Goal: Task Accomplishment & Management: Complete application form

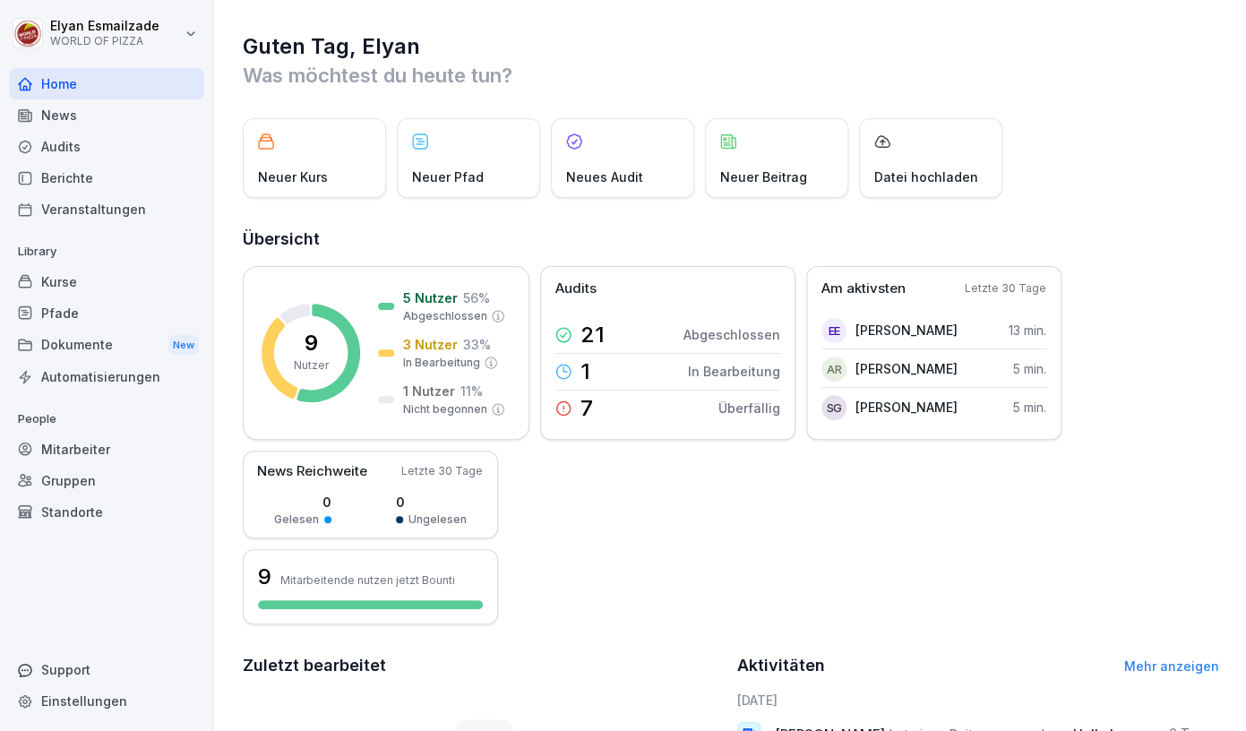
click at [90, 441] on div "Mitarbeiter" at bounding box center [106, 449] width 195 height 31
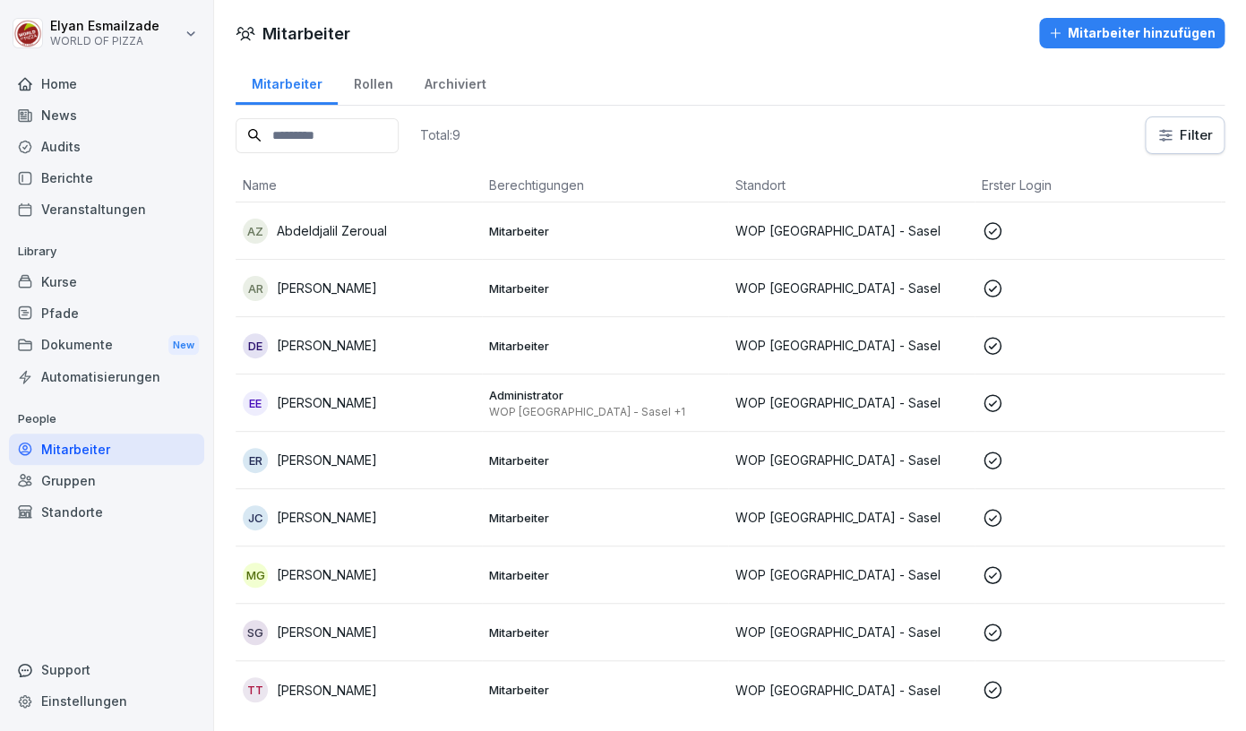
scroll to position [2, 0]
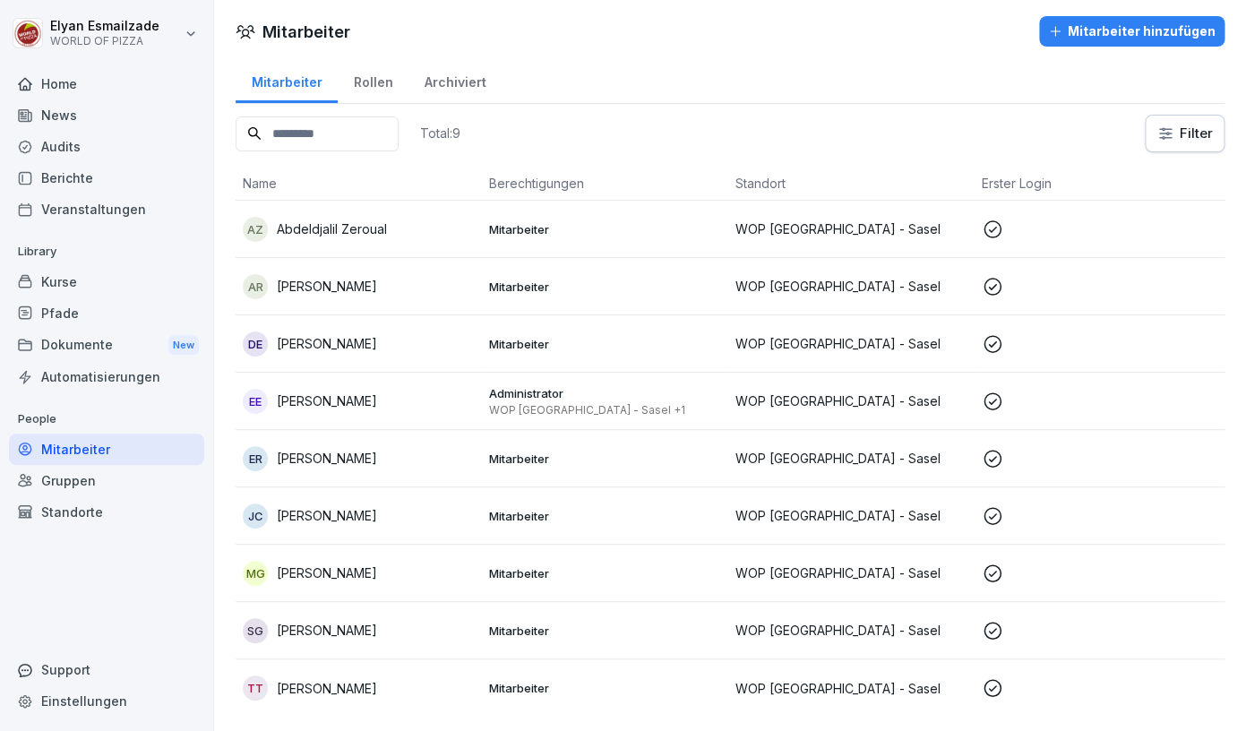
click at [532, 689] on p "Mitarbeiter" at bounding box center [605, 688] width 232 height 16
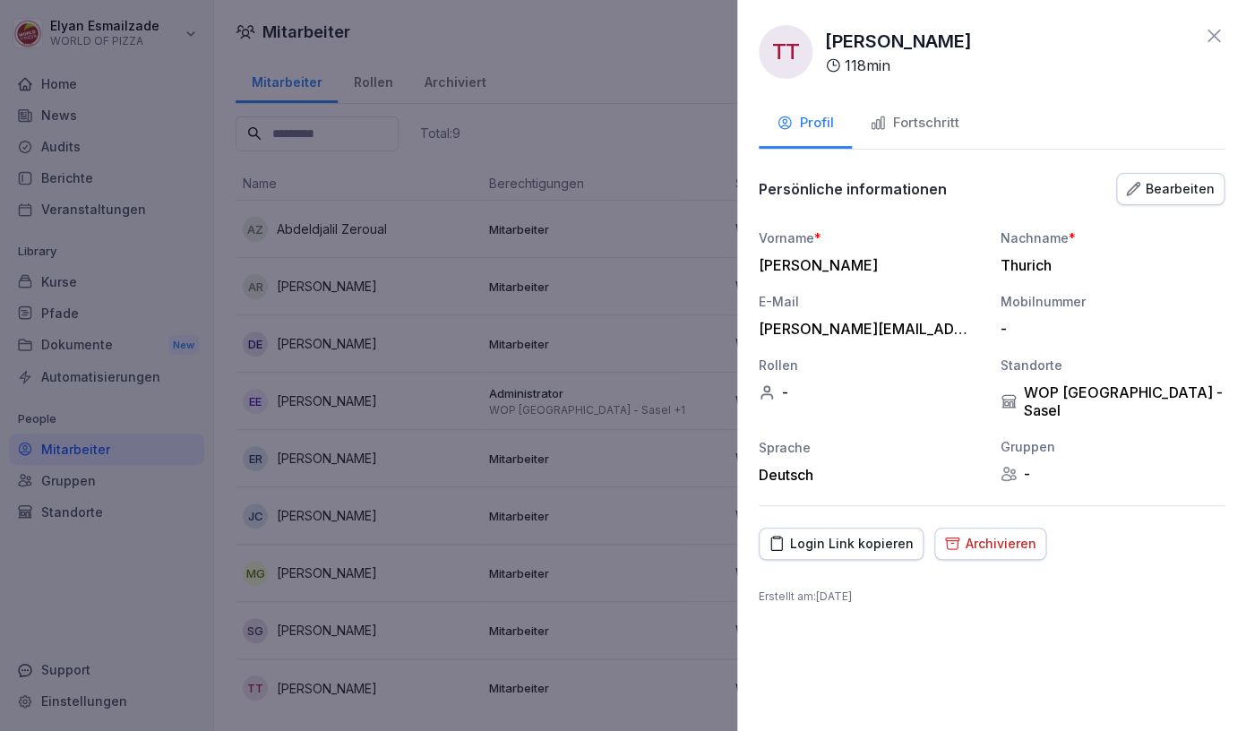
click at [946, 144] on button "Fortschritt" at bounding box center [914, 124] width 125 height 48
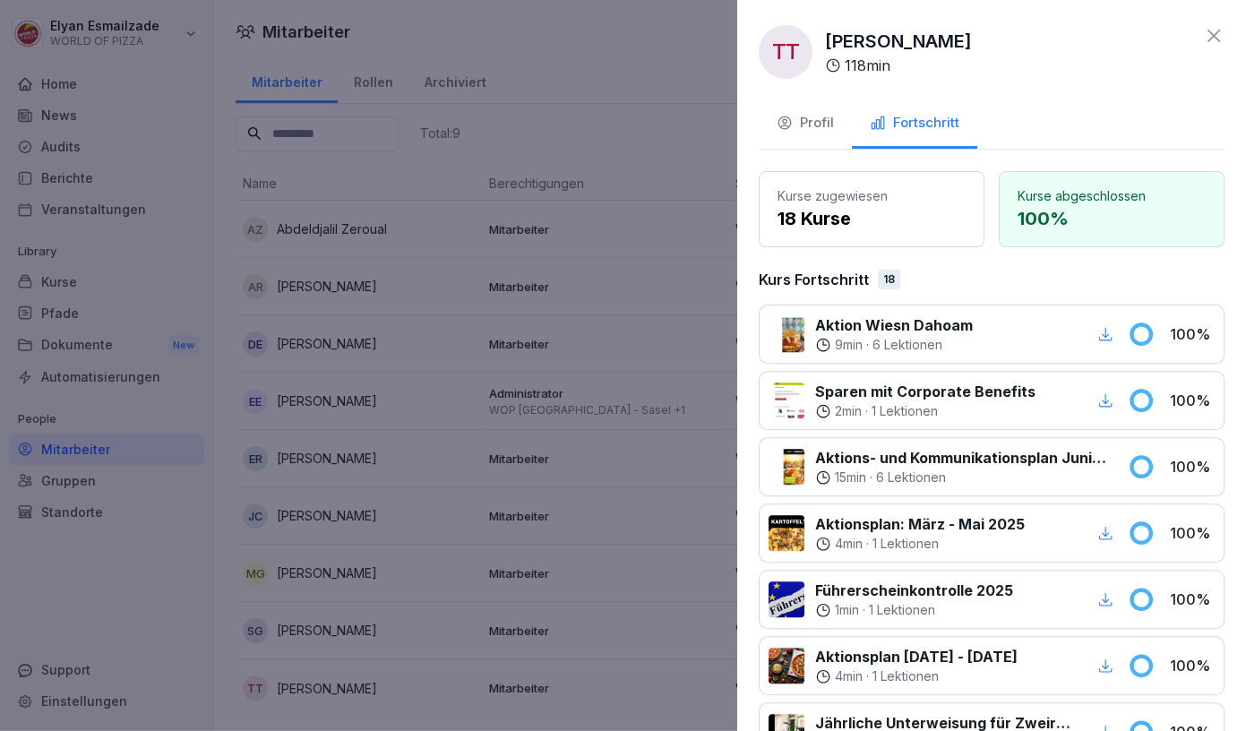
click at [575, 326] on div at bounding box center [623, 365] width 1246 height 731
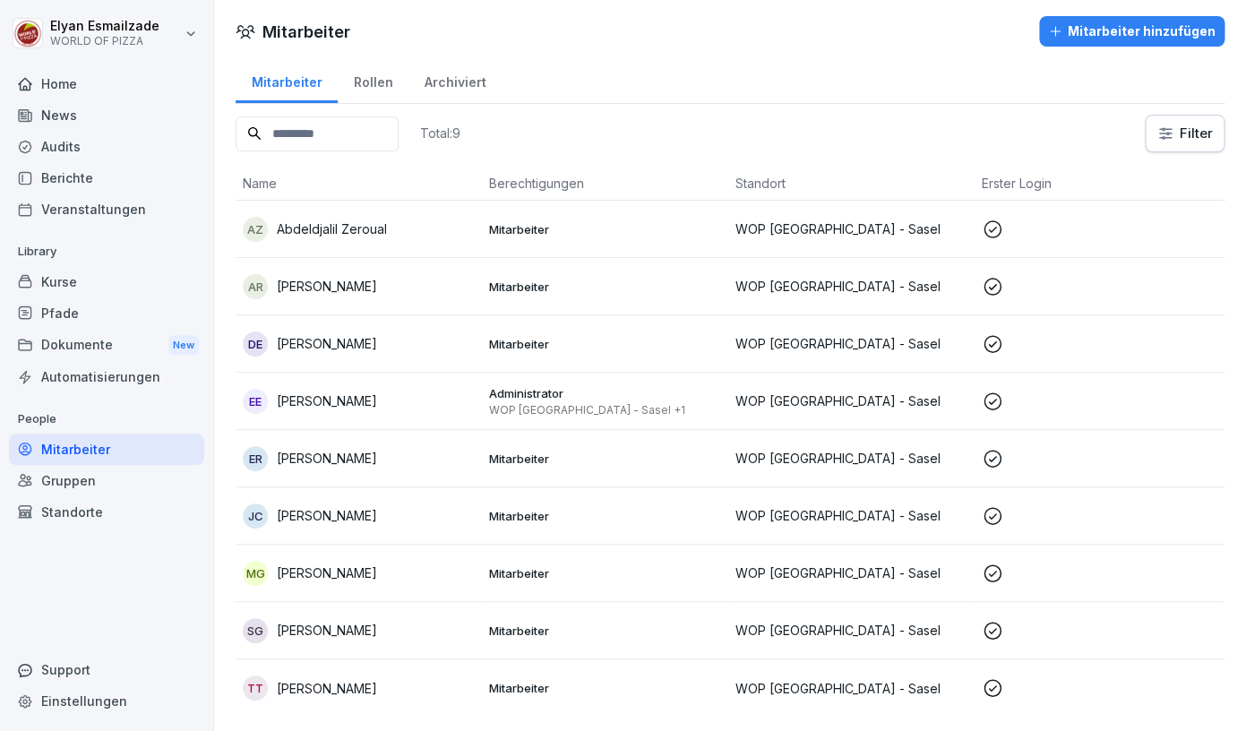
click at [377, 580] on p "[PERSON_NAME]" at bounding box center [327, 572] width 100 height 19
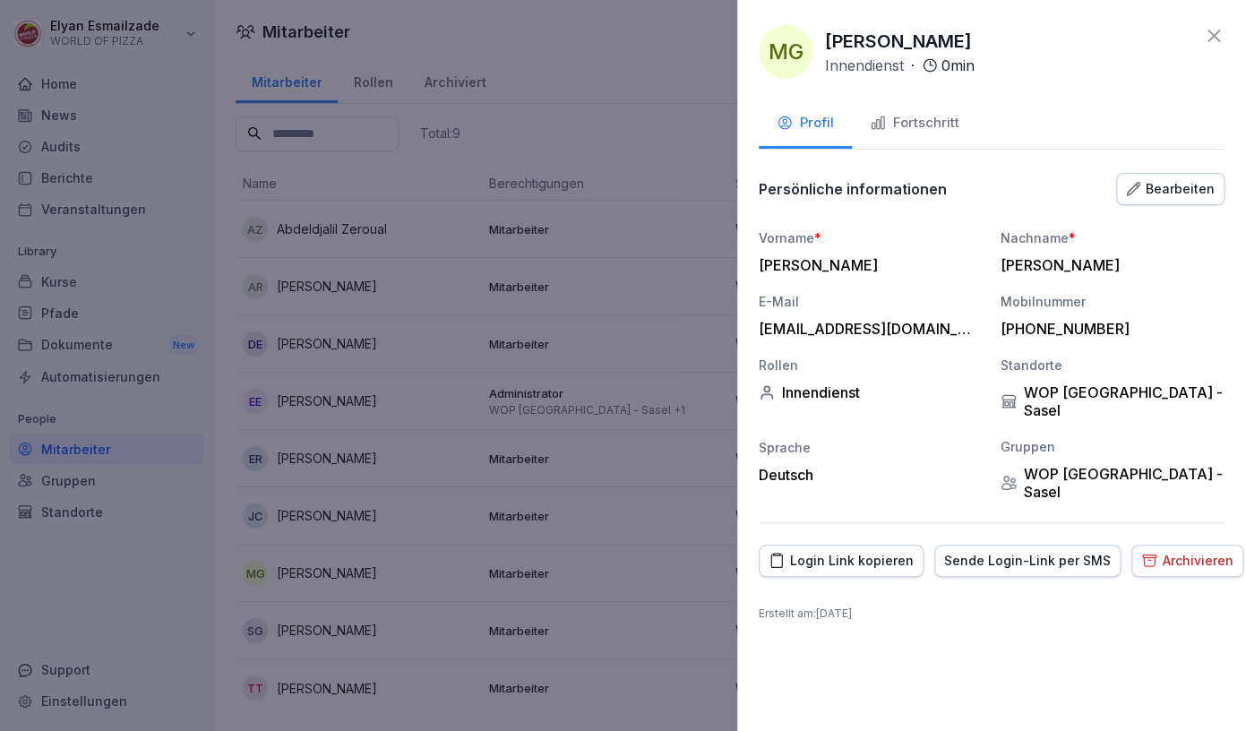
click at [886, 114] on div "Fortschritt" at bounding box center [915, 123] width 90 height 21
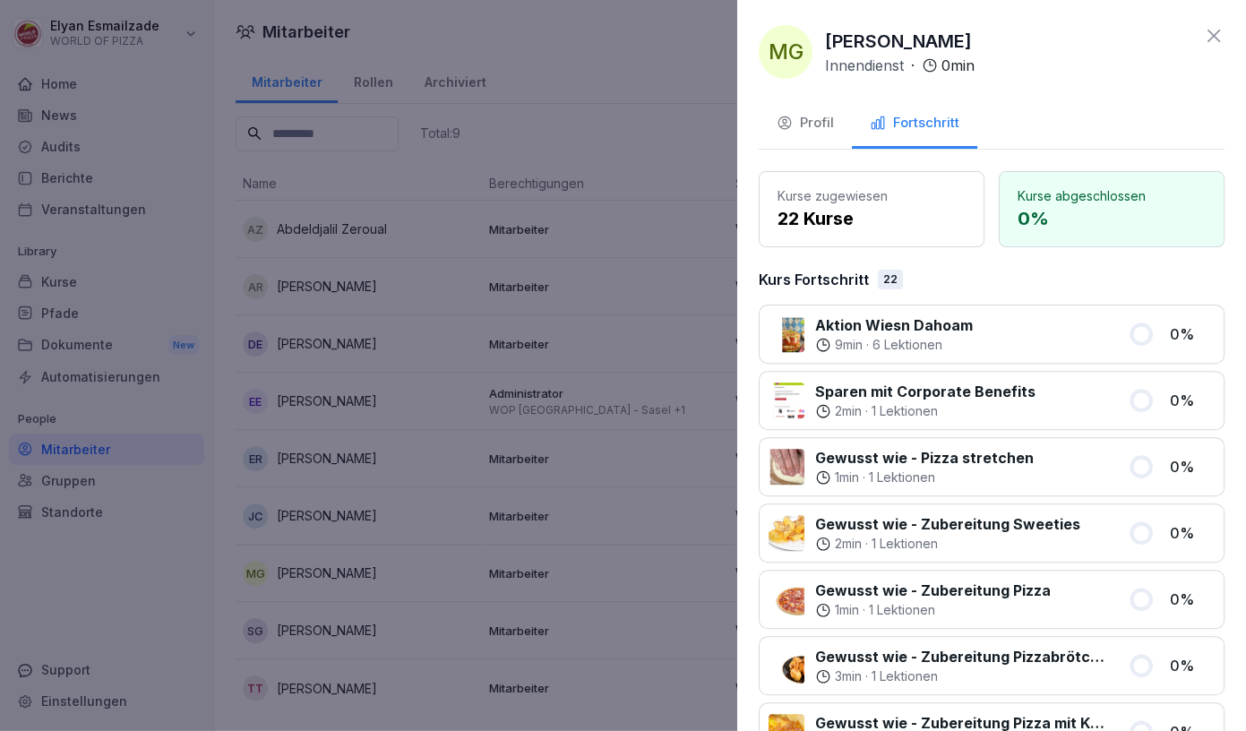
click at [340, 496] on div at bounding box center [623, 365] width 1246 height 731
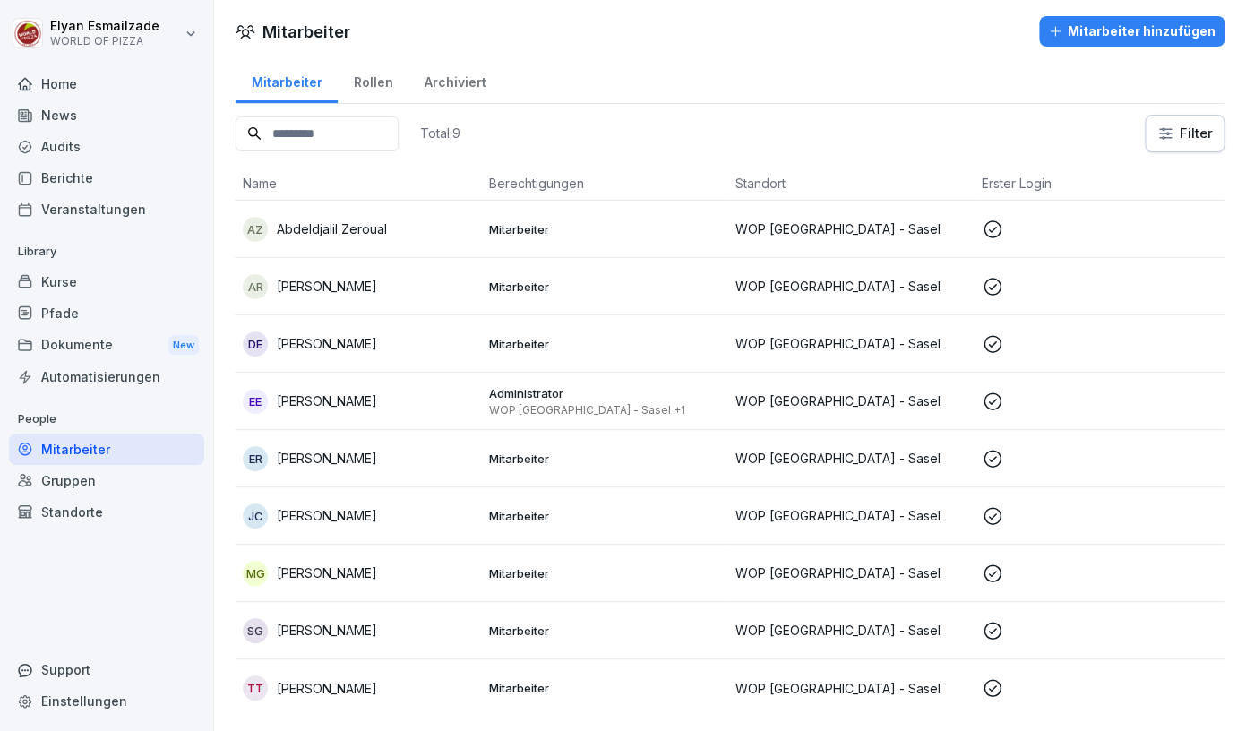
click at [1162, 36] on div "Mitarbeiter hinzufügen" at bounding box center [1132, 31] width 168 height 20
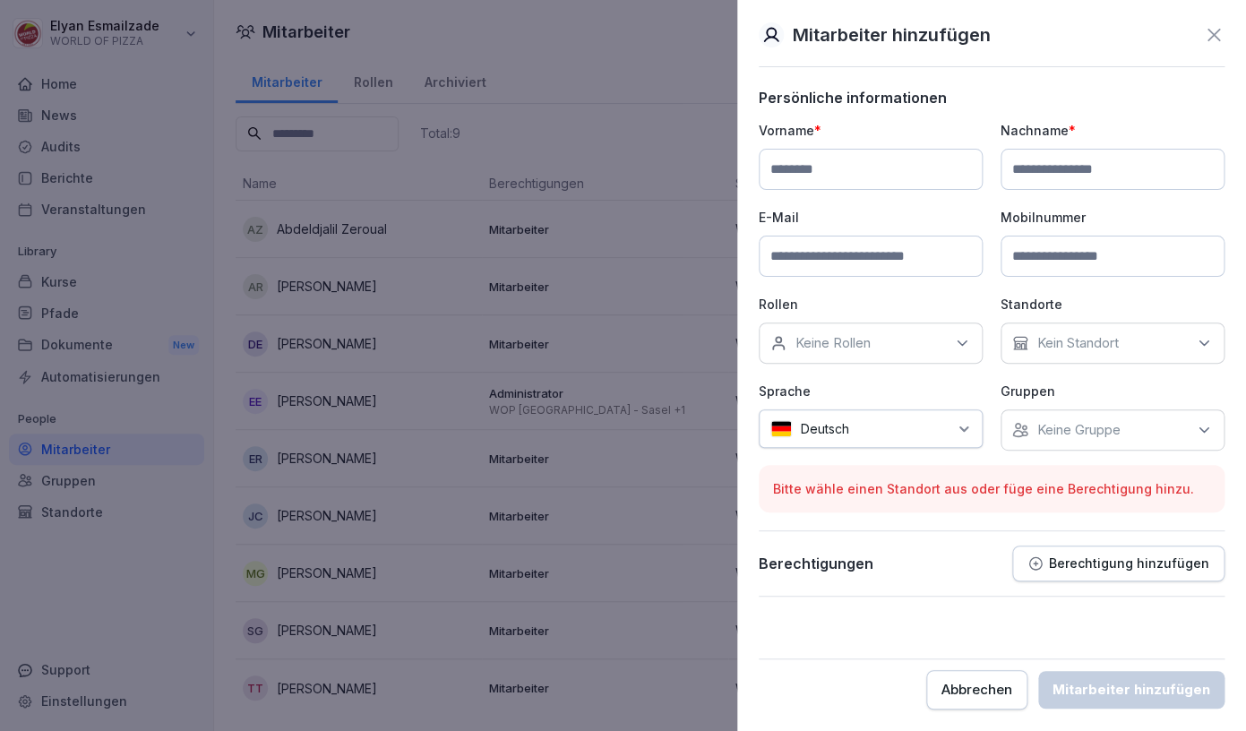
click at [893, 271] on input at bounding box center [871, 256] width 224 height 41
type input "**********"
click at [893, 166] on input at bounding box center [871, 169] width 224 height 41
click at [1139, 176] on input at bounding box center [1113, 169] width 224 height 41
click at [885, 187] on input "*****" at bounding box center [871, 169] width 224 height 41
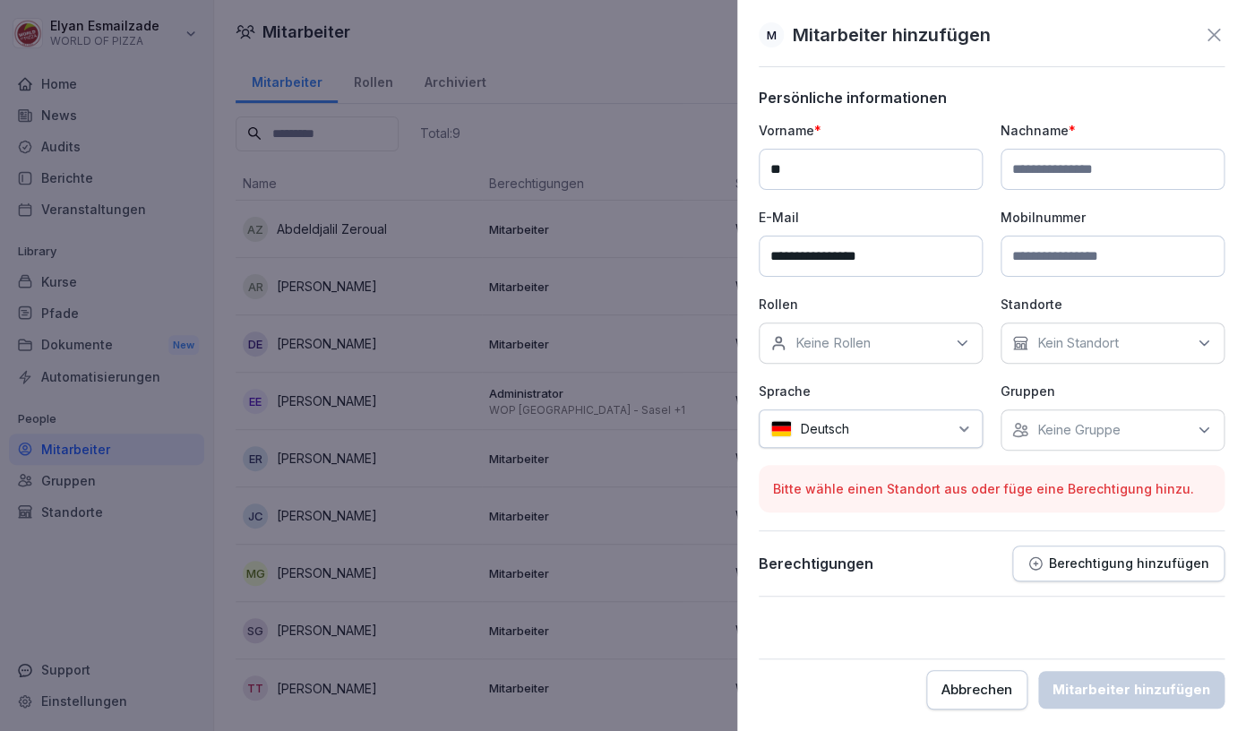
type input "*"
type input "*****"
click at [1084, 176] on input at bounding box center [1113, 169] width 224 height 41
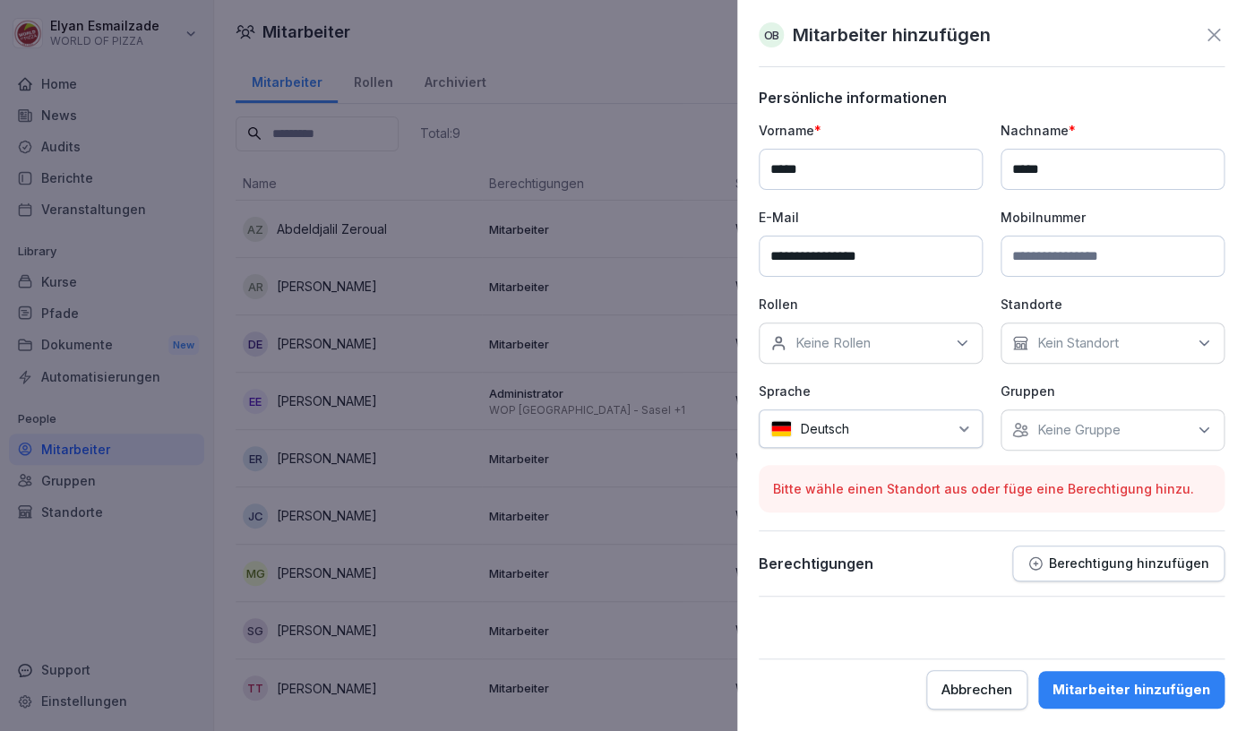
type input "*****"
click at [1091, 263] on input at bounding box center [1113, 256] width 224 height 41
type input "**********"
click at [955, 344] on icon at bounding box center [962, 343] width 18 height 18
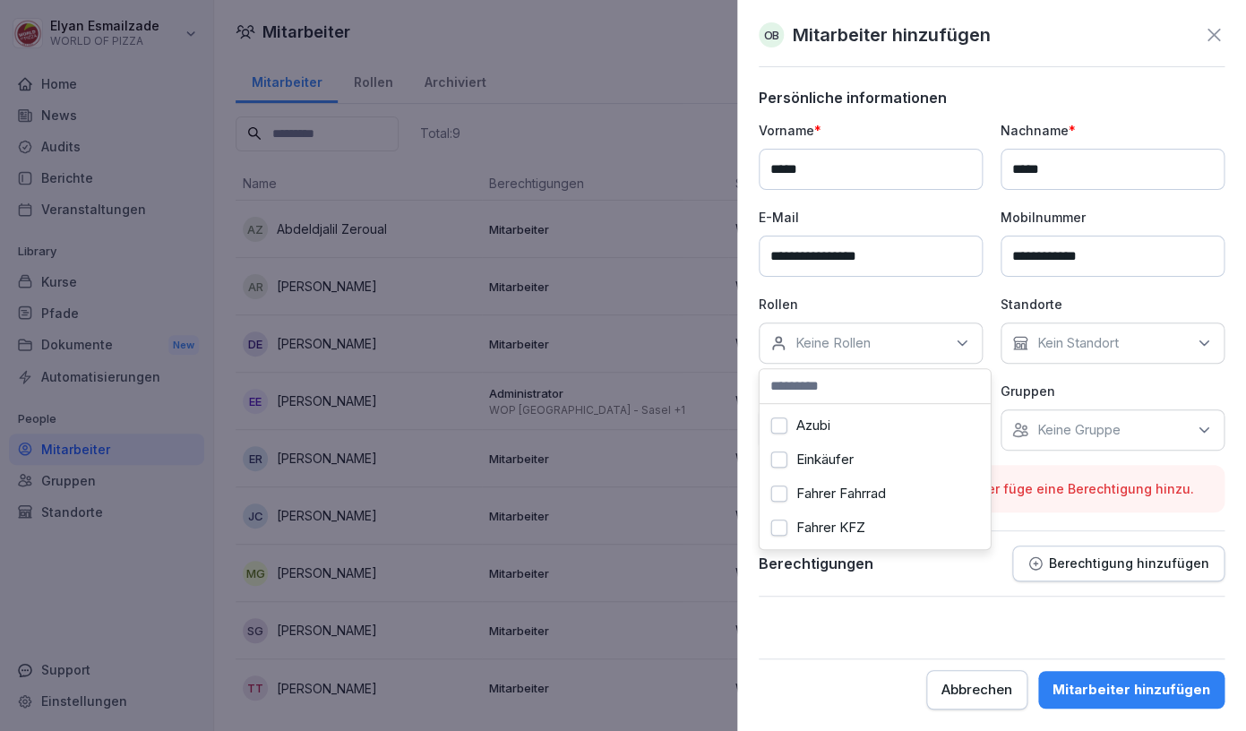
click at [878, 536] on div "Fahrer KFZ" at bounding box center [875, 528] width 222 height 34
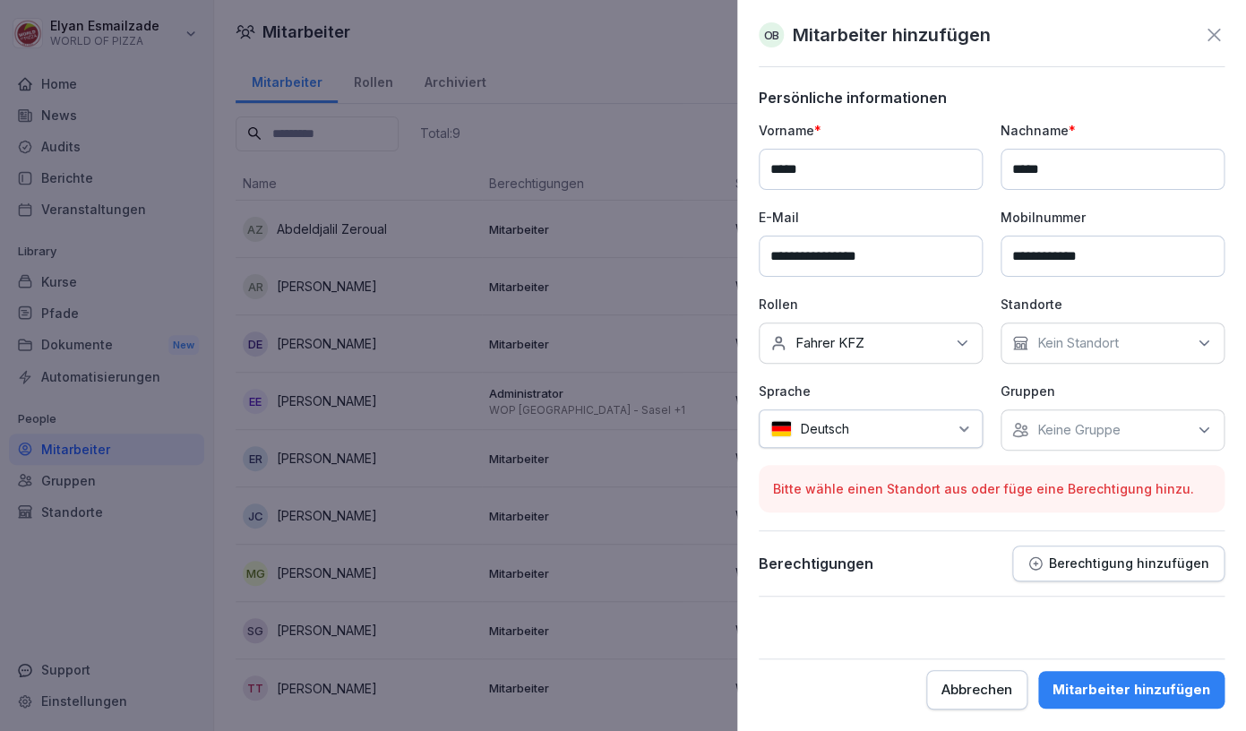
click at [1106, 351] on p "Kein Standort" at bounding box center [1078, 343] width 82 height 18
click at [1105, 430] on label "WOP [GEOGRAPHIC_DATA] - Sasel" at bounding box center [1128, 433] width 185 height 32
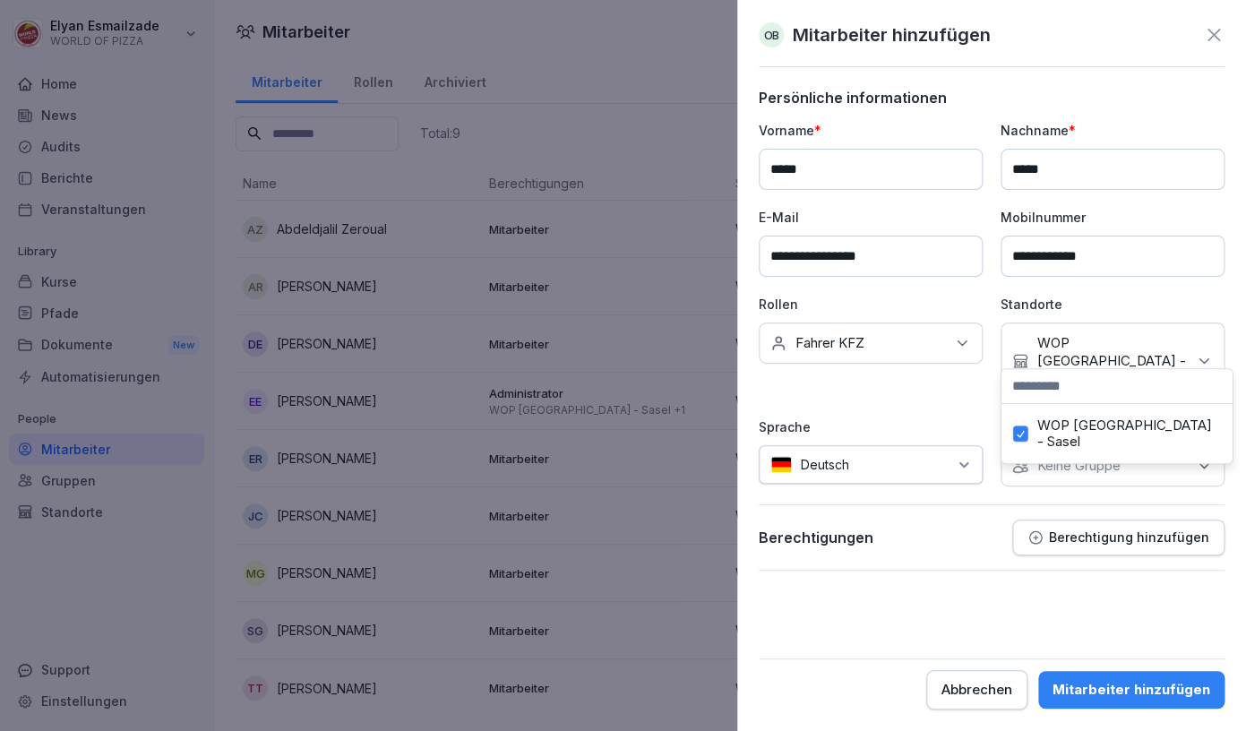
click at [997, 520] on div "Berechtigungen Berechtigung hinzufügen" at bounding box center [992, 538] width 466 height 36
click at [1182, 445] on div "Keine Gruppe" at bounding box center [1113, 465] width 224 height 41
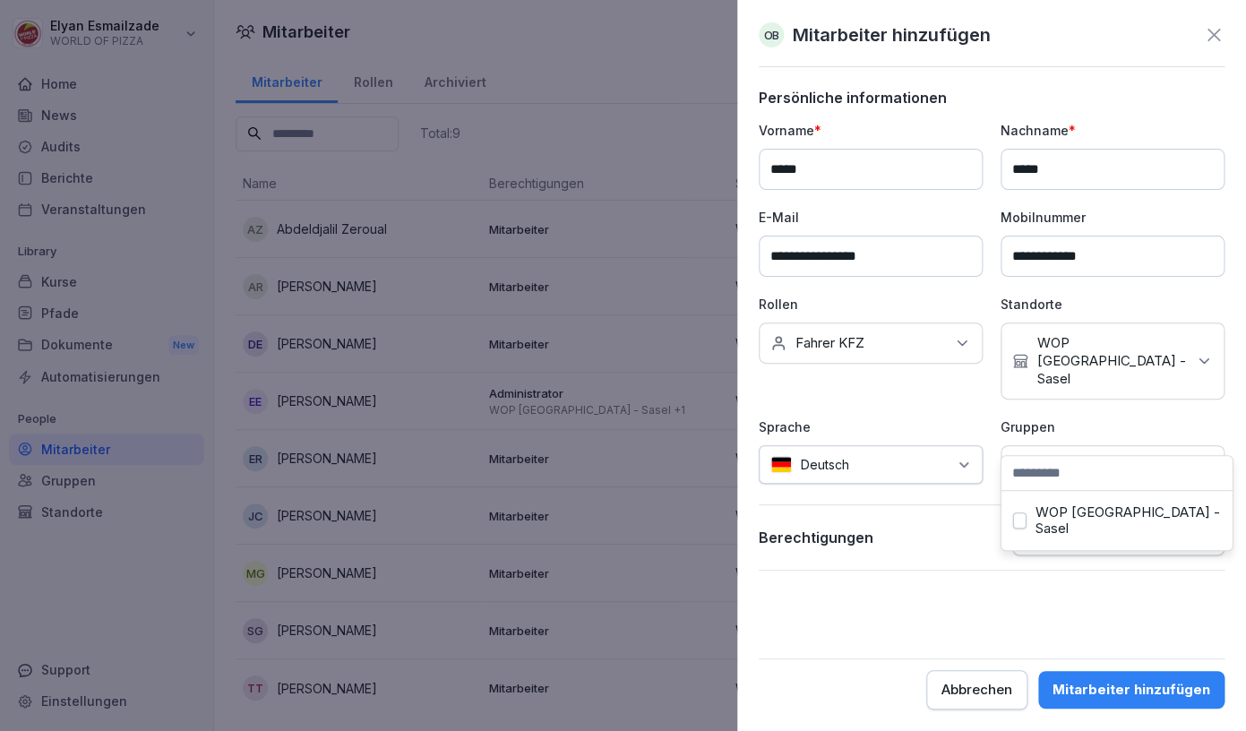
click at [1182, 445] on div "Keine Gruppe" at bounding box center [1113, 465] width 224 height 41
click at [1142, 523] on div "WOP [GEOGRAPHIC_DATA] - Sasel" at bounding box center [1117, 520] width 222 height 50
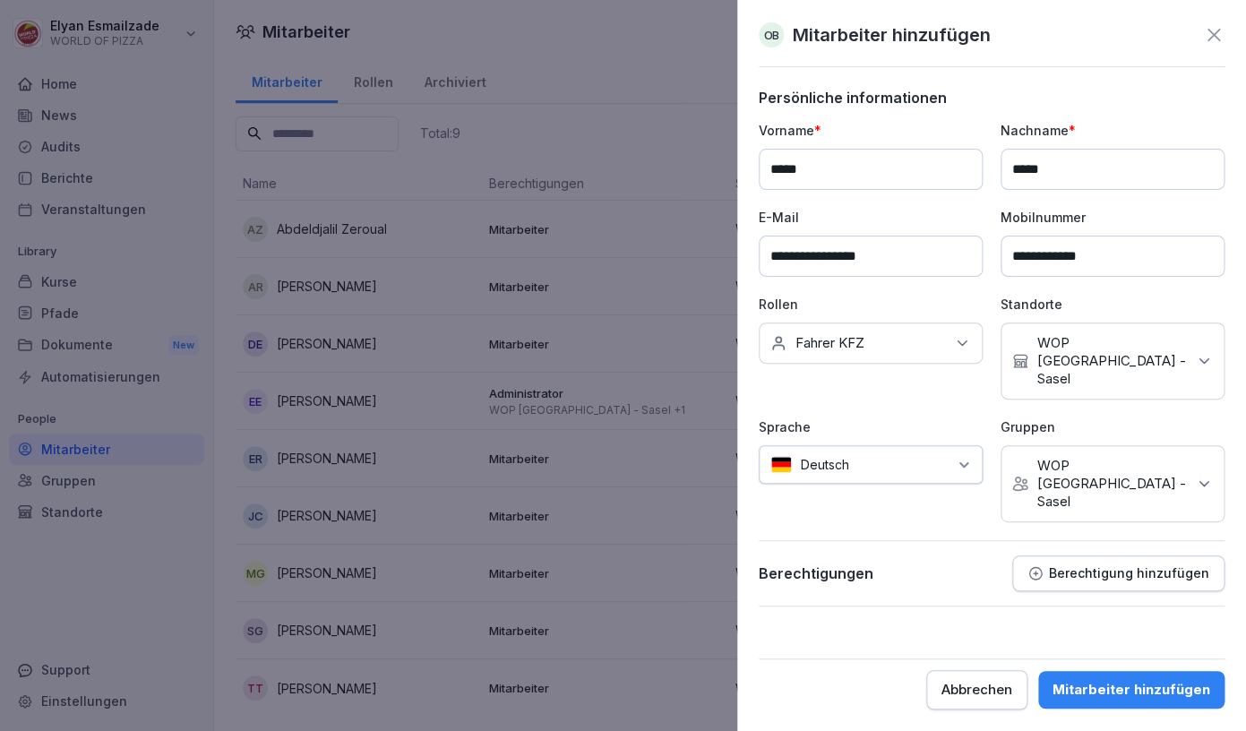
click at [1062, 644] on form "**********" at bounding box center [992, 399] width 466 height 621
click at [1079, 702] on button "Mitarbeiter hinzufügen" at bounding box center [1131, 690] width 186 height 38
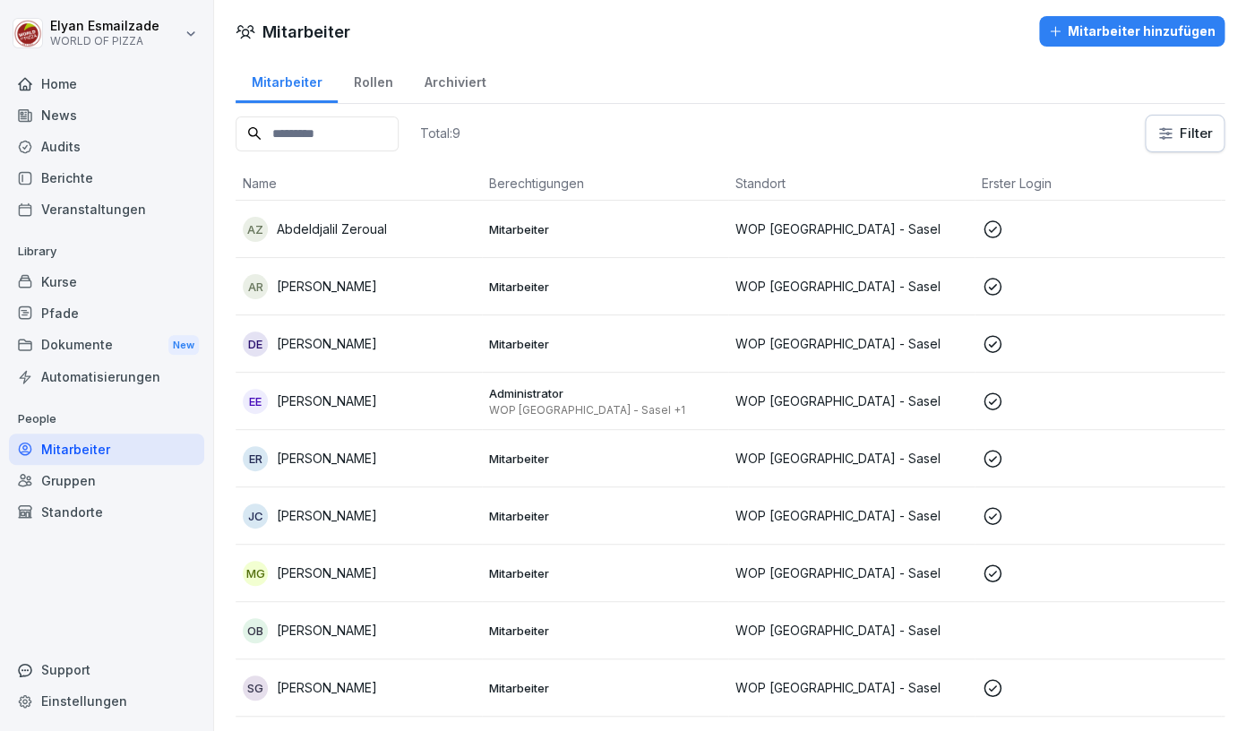
scroll to position [59, 0]
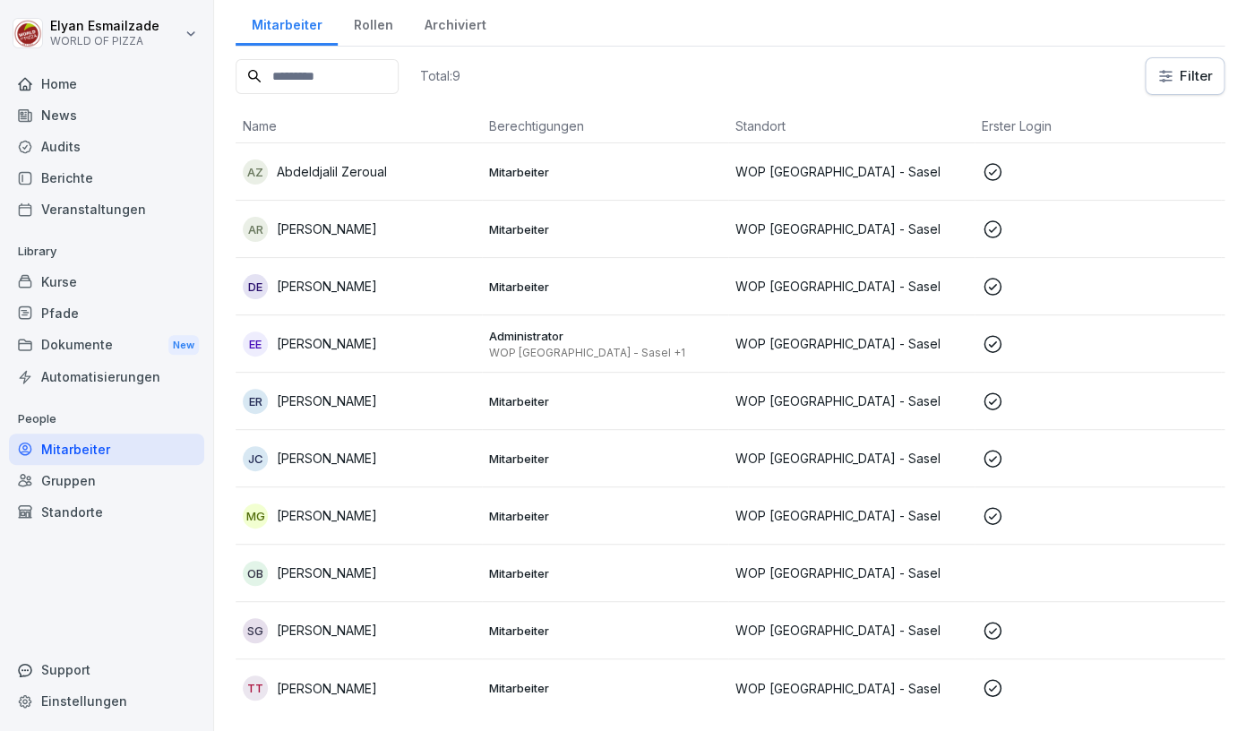
click at [500, 571] on p "Mitarbeiter" at bounding box center [605, 573] width 232 height 16
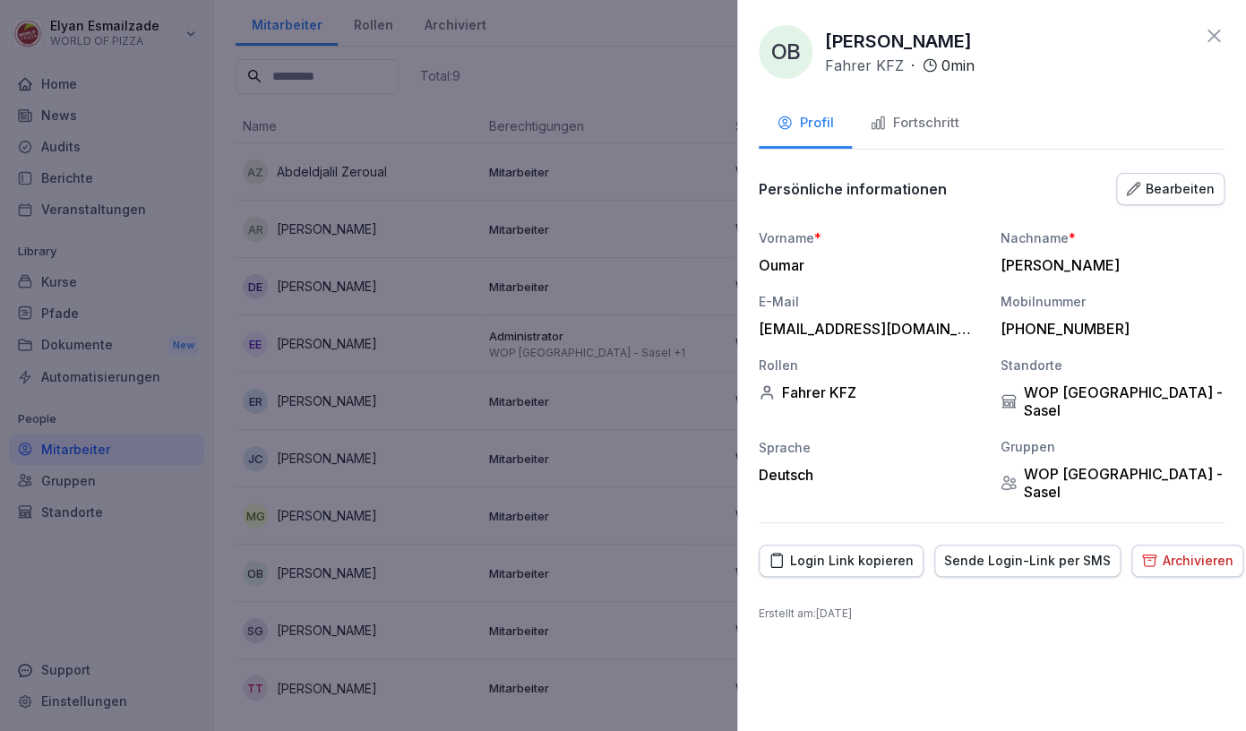
click at [518, 552] on div at bounding box center [623, 365] width 1246 height 731
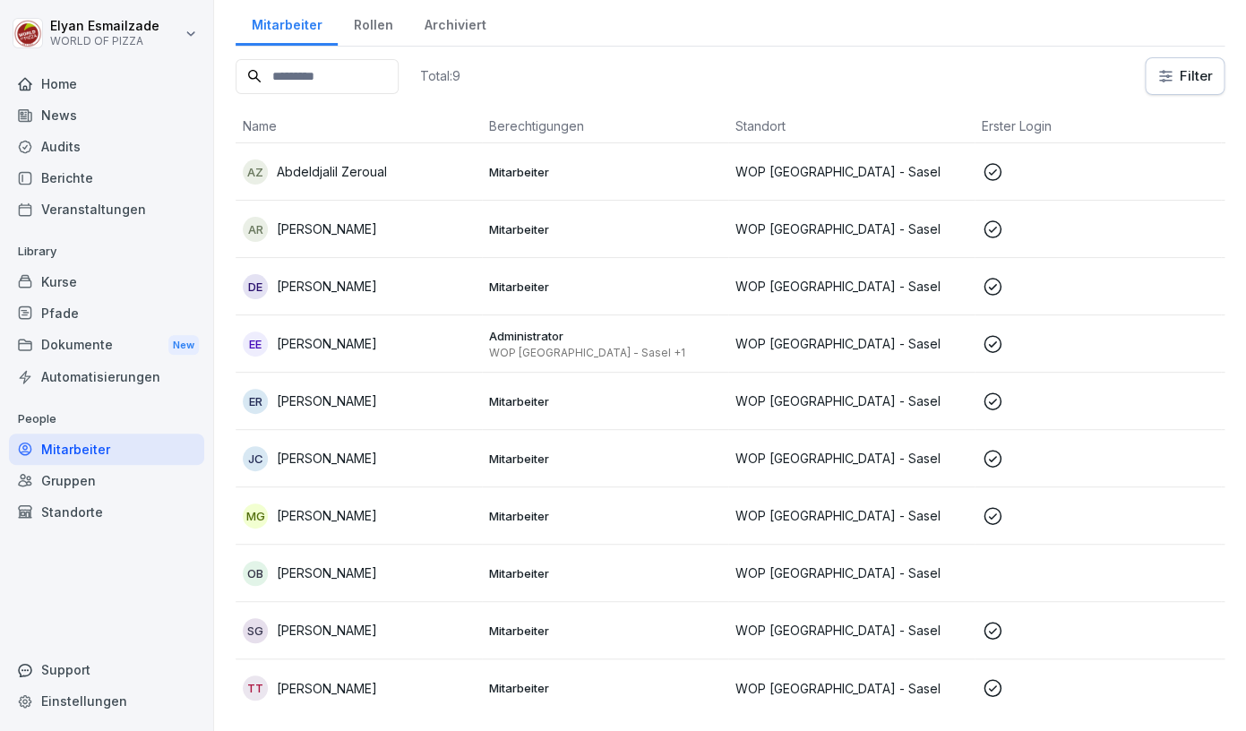
click at [333, 589] on td "OB [PERSON_NAME]" at bounding box center [359, 573] width 246 height 57
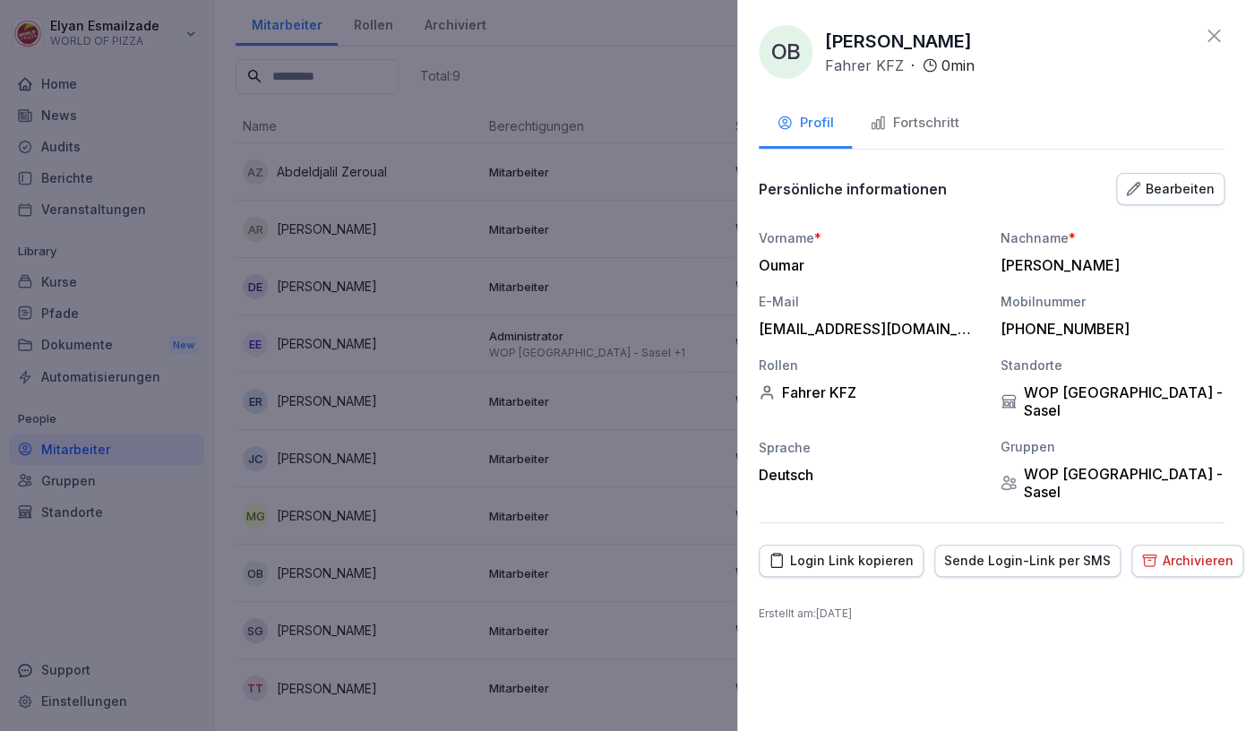
click at [1032, 551] on div "Sende Login-Link per SMS" at bounding box center [1027, 561] width 167 height 20
click at [913, 122] on div "Fortschritt" at bounding box center [915, 123] width 90 height 21
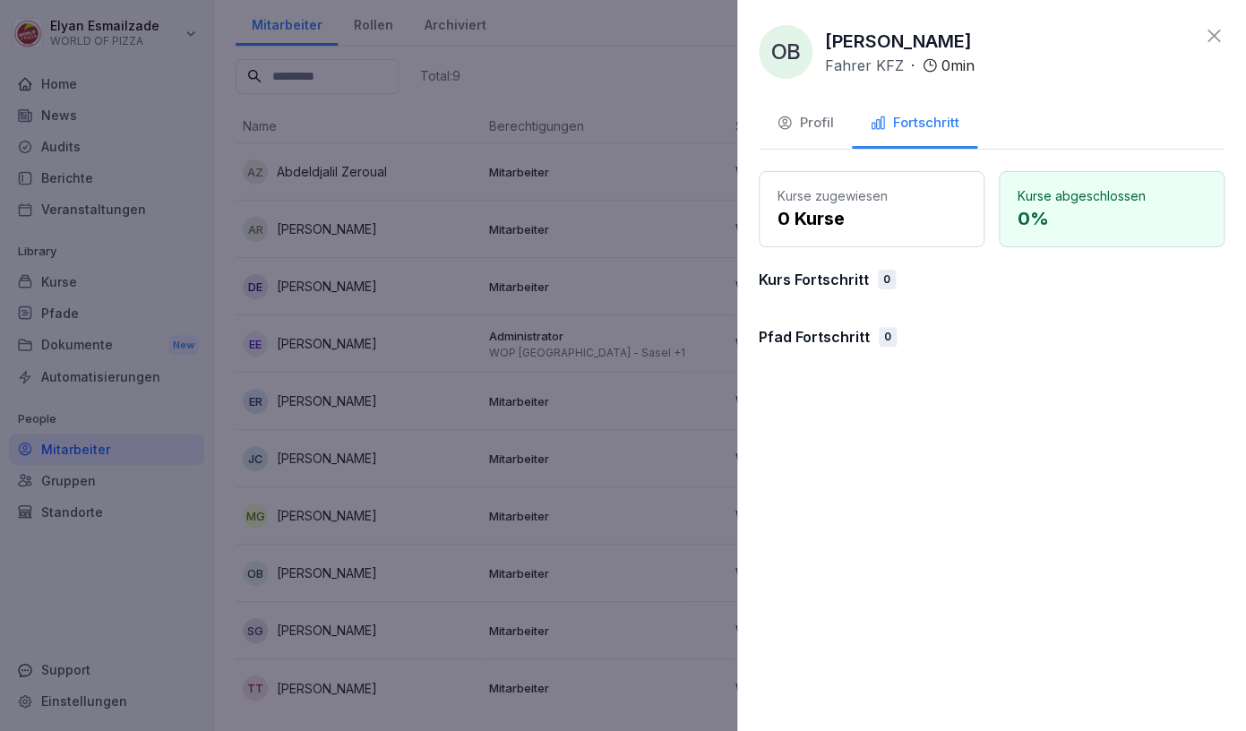
click at [832, 116] on div "Profil" at bounding box center [805, 123] width 57 height 21
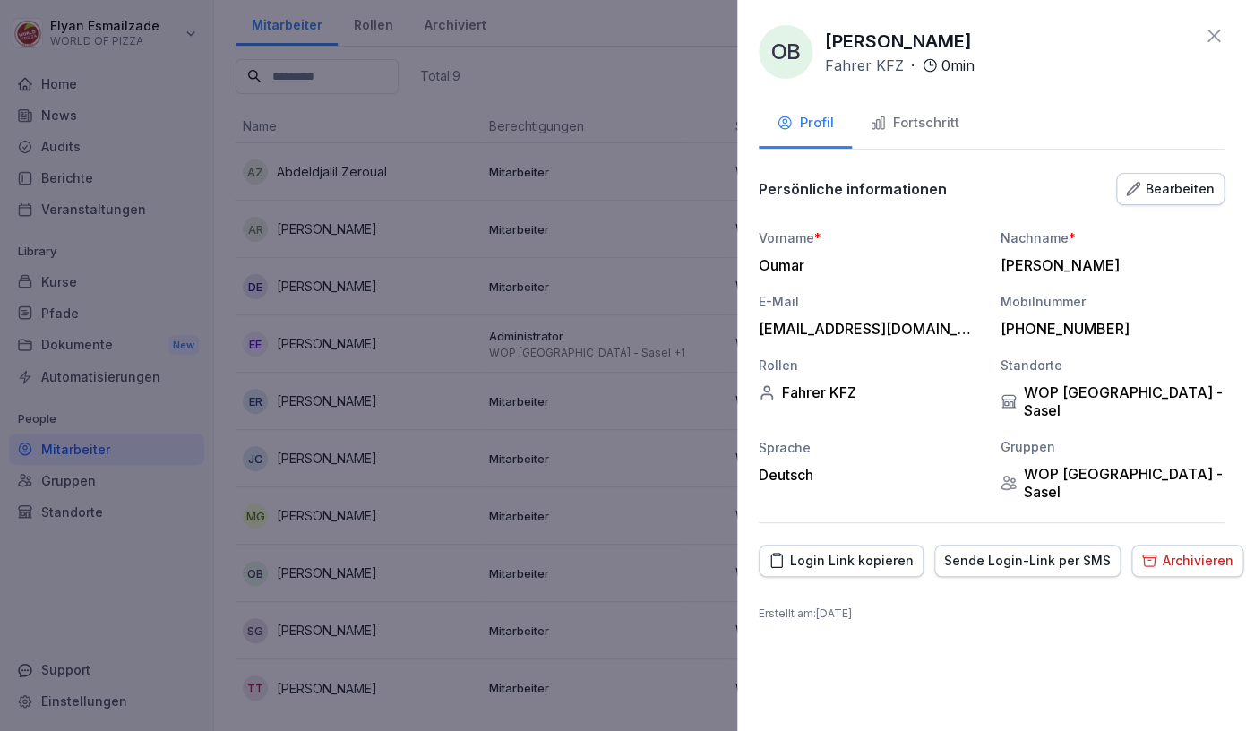
click at [1220, 35] on icon at bounding box center [1213, 35] width 21 height 21
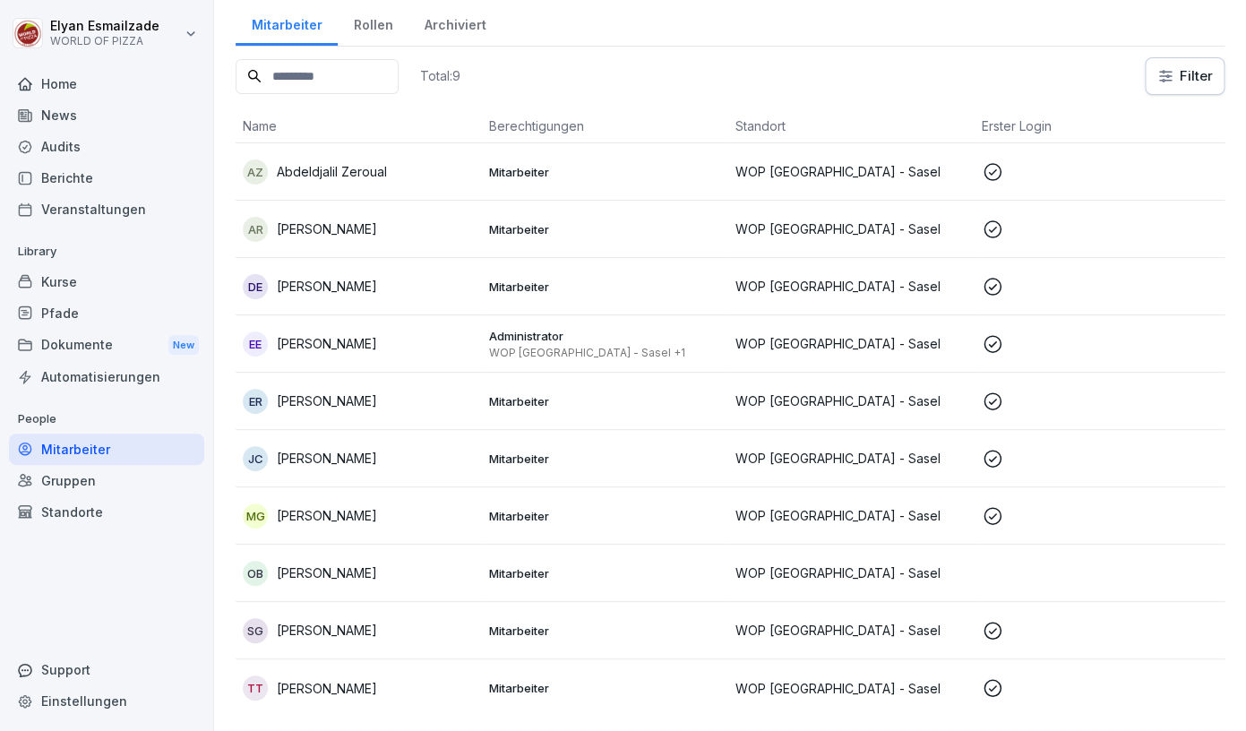
click at [458, 225] on div "AR Aref Ramez" at bounding box center [359, 229] width 232 height 25
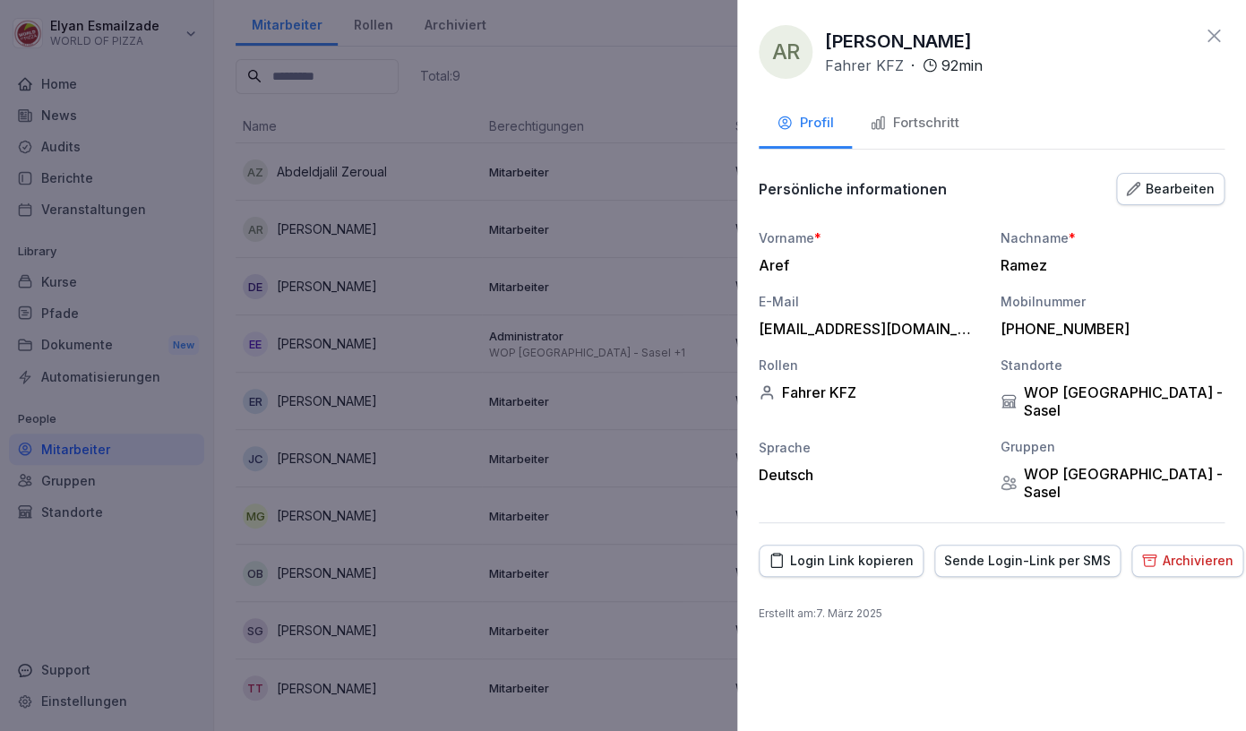
click at [936, 114] on div "Fortschritt" at bounding box center [915, 123] width 90 height 21
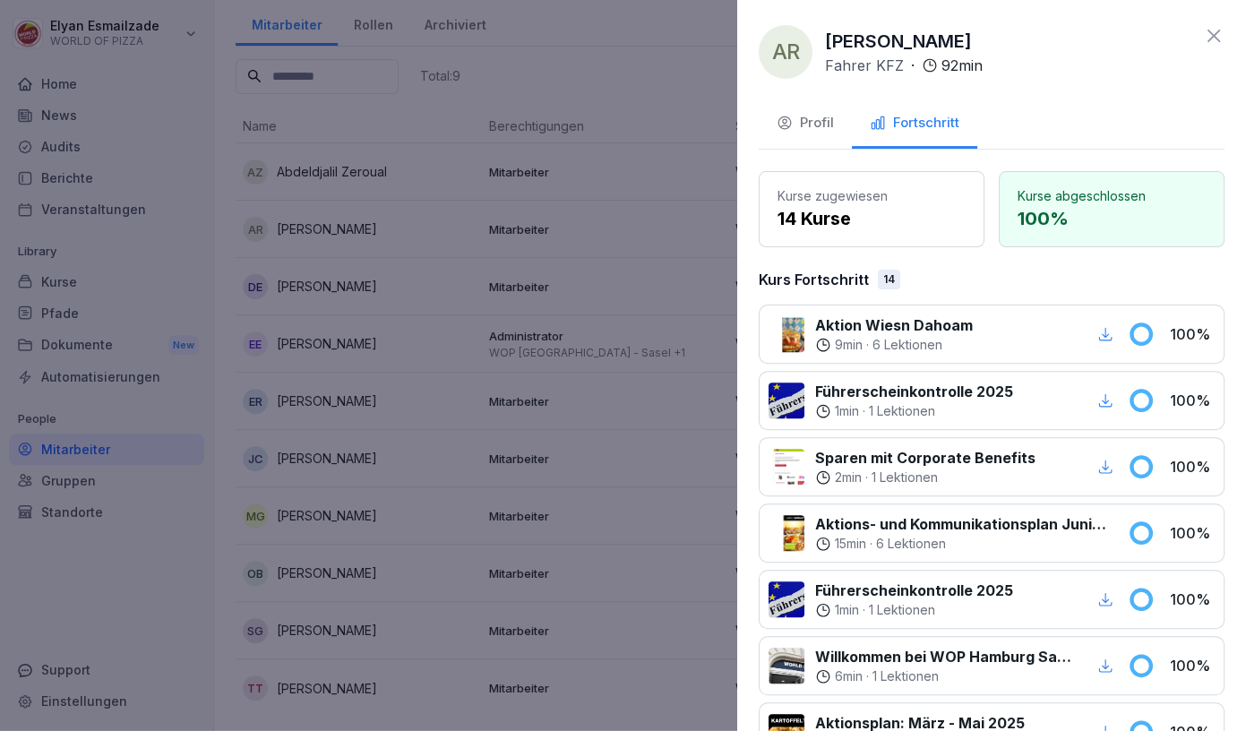
click at [1216, 39] on icon at bounding box center [1213, 35] width 21 height 21
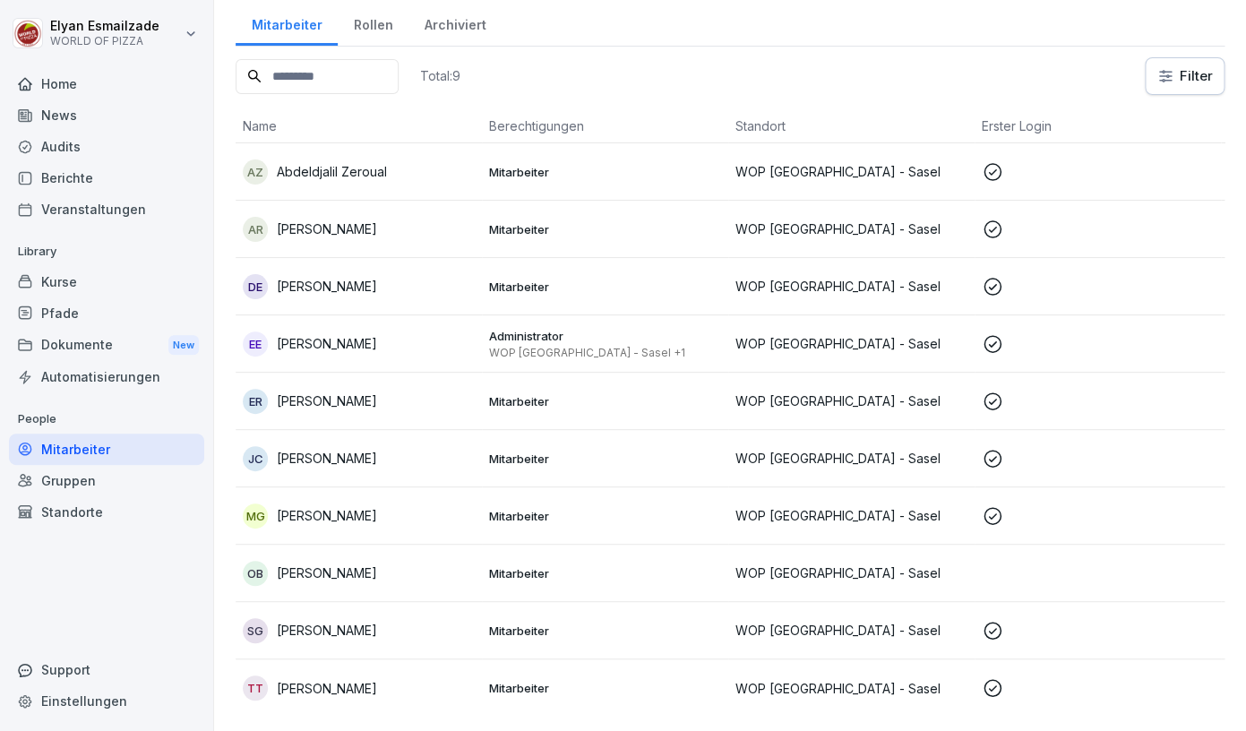
click at [374, 579] on div "OB [PERSON_NAME]" at bounding box center [359, 573] width 232 height 25
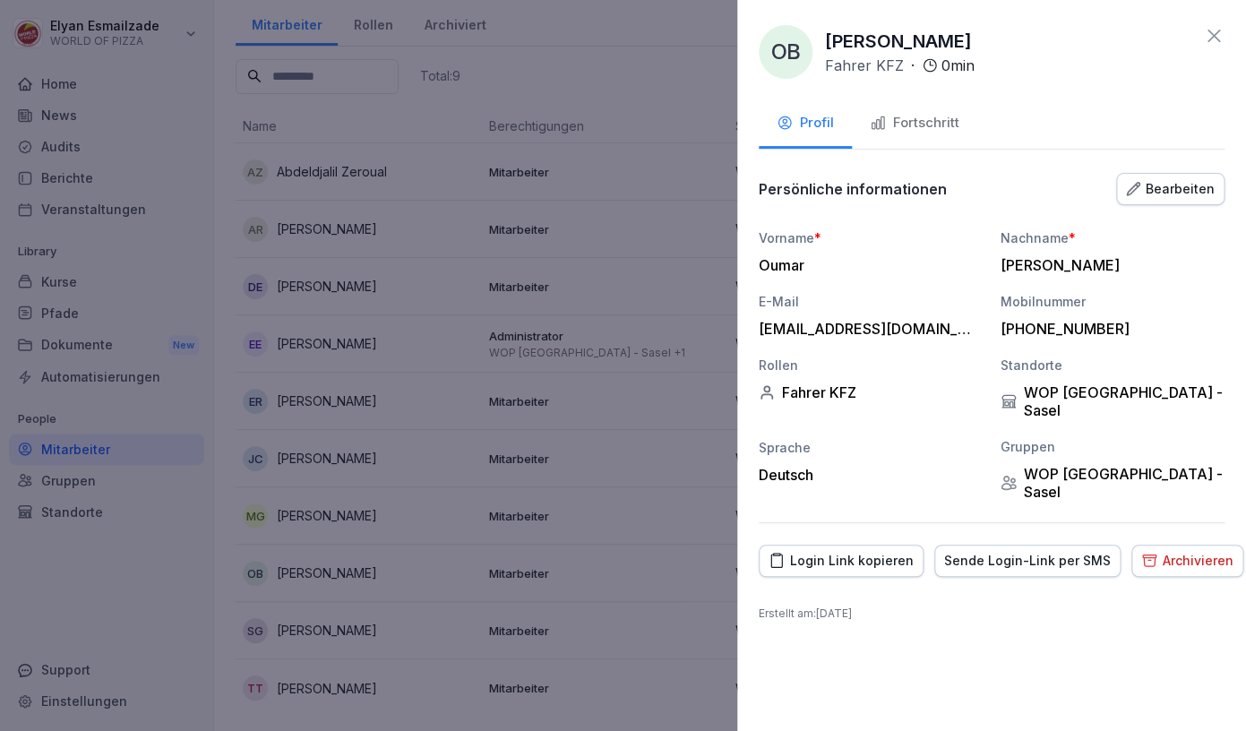
click at [933, 132] on div "Fortschritt" at bounding box center [915, 123] width 90 height 21
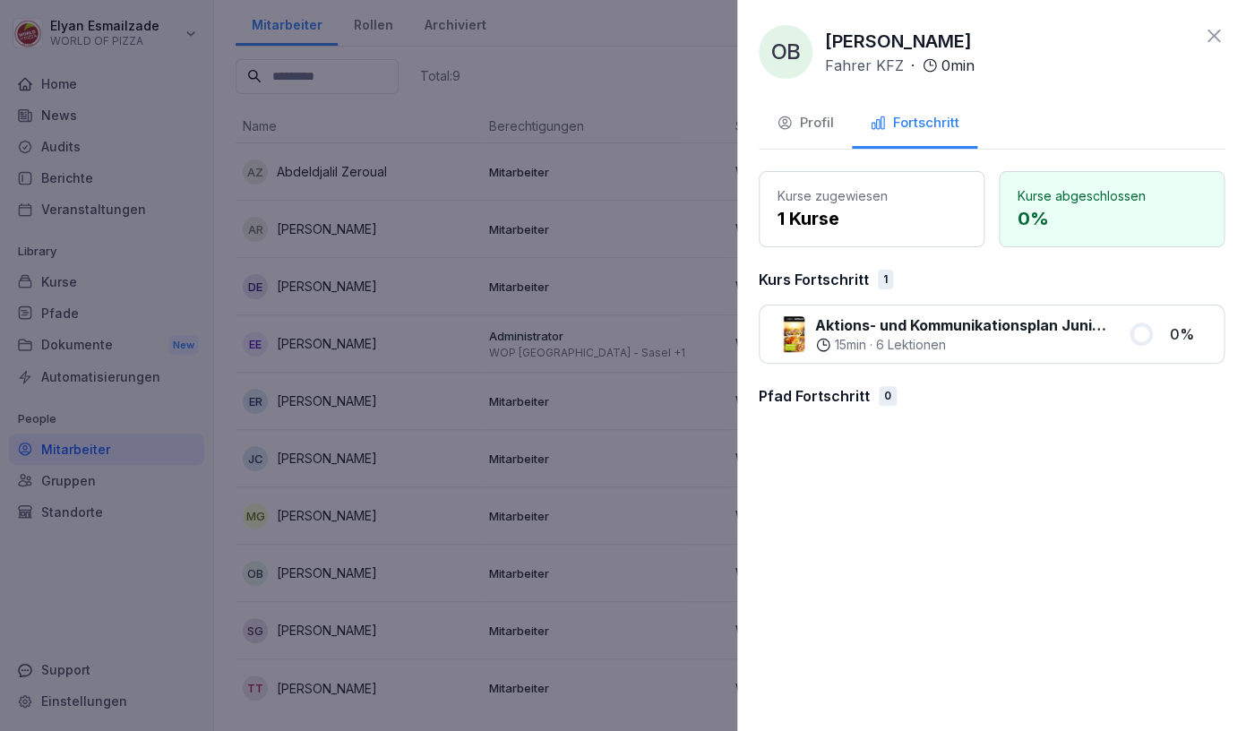
click at [576, 336] on div at bounding box center [623, 365] width 1246 height 731
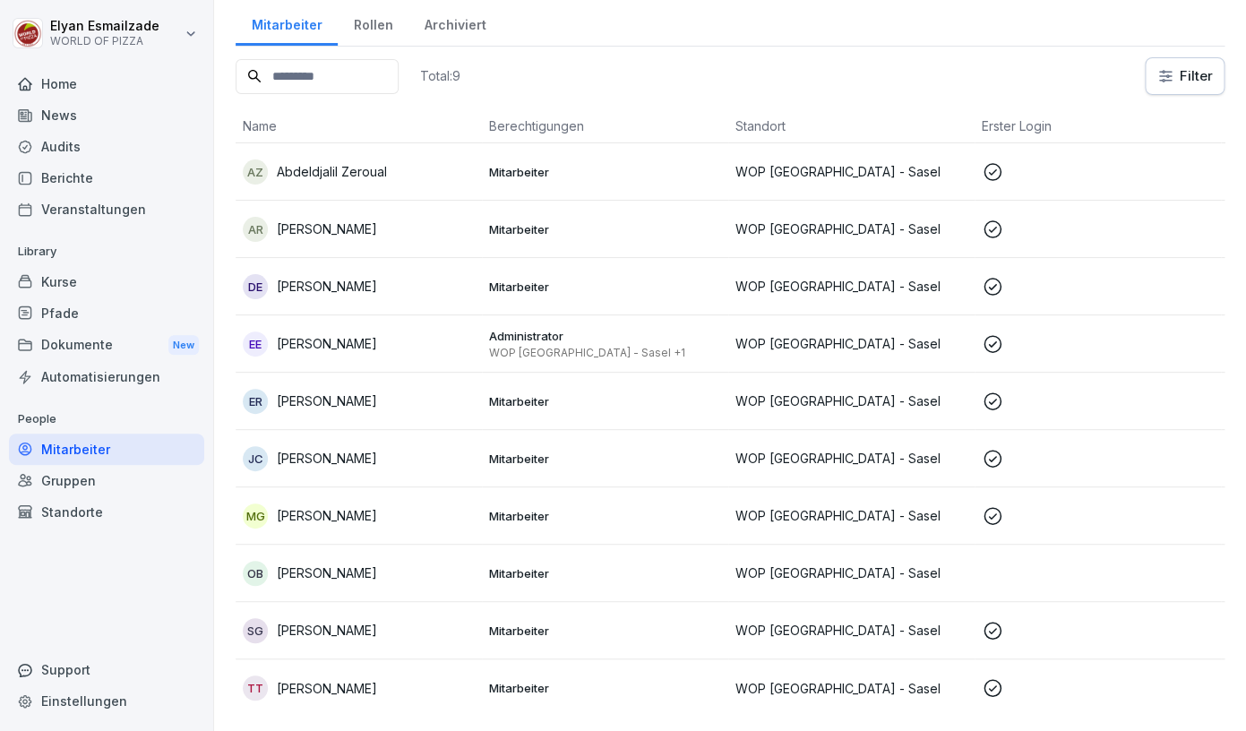
click at [387, 173] on div "AZ Abdeldjalil Zeroual" at bounding box center [359, 171] width 232 height 25
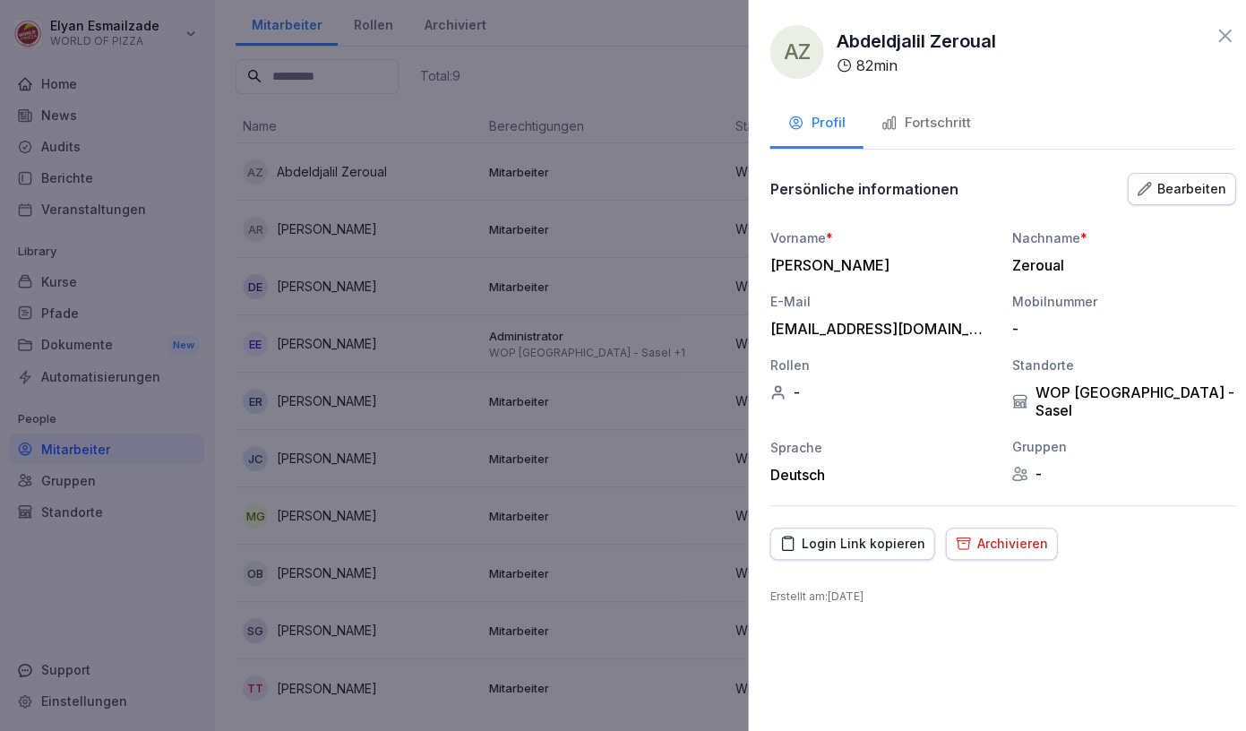
click at [376, 216] on div at bounding box center [623, 365] width 1246 height 731
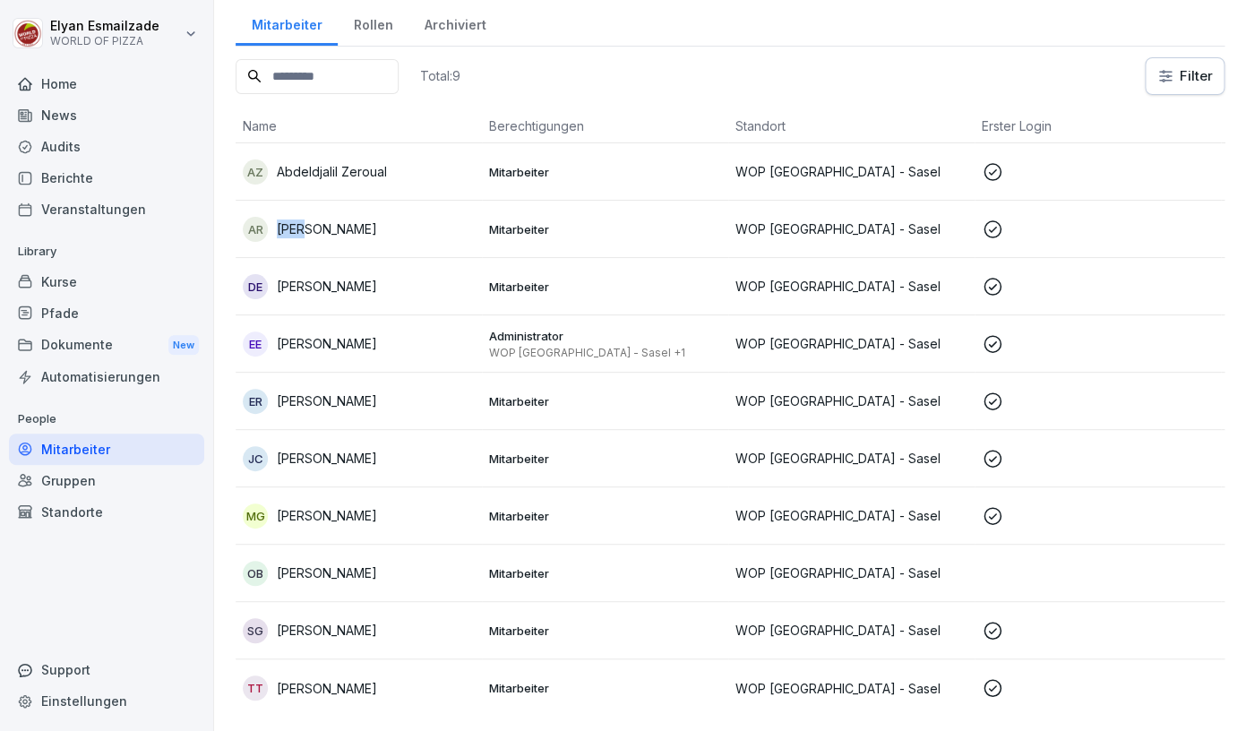
click at [376, 217] on div "AR Aref Ramez" at bounding box center [359, 229] width 232 height 25
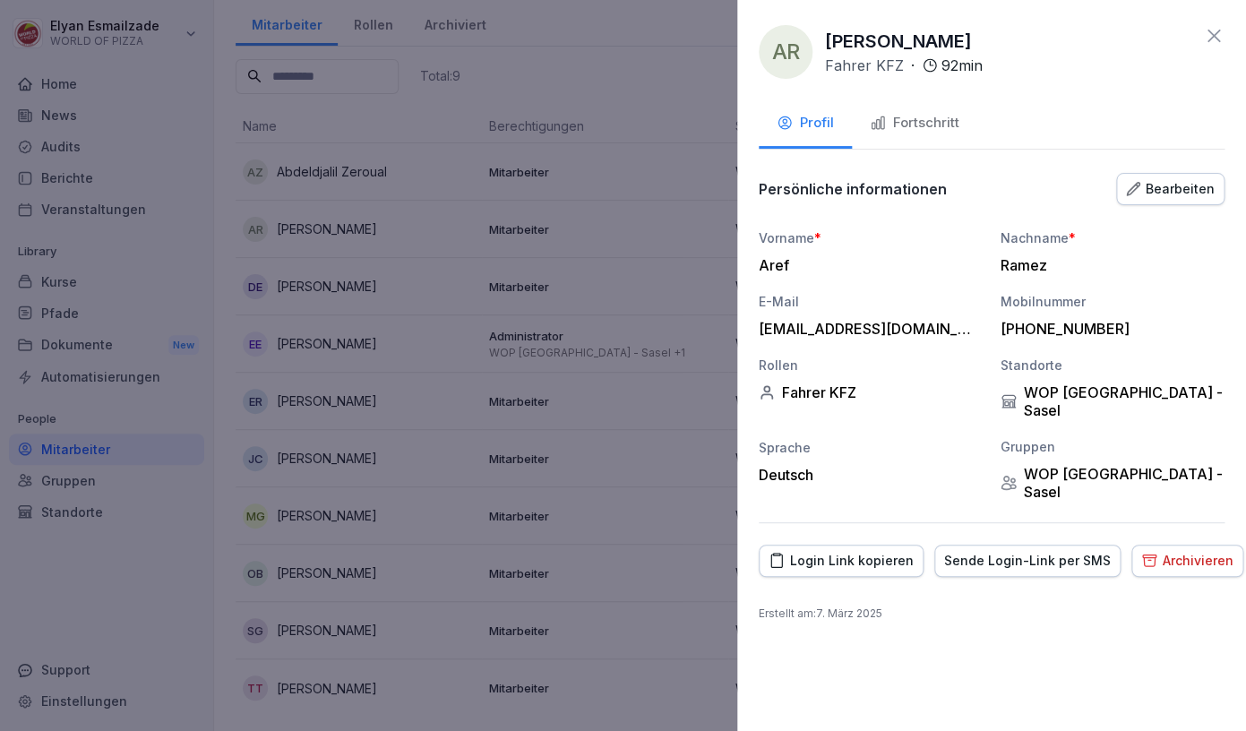
click at [948, 125] on div "Fortschritt" at bounding box center [915, 123] width 90 height 21
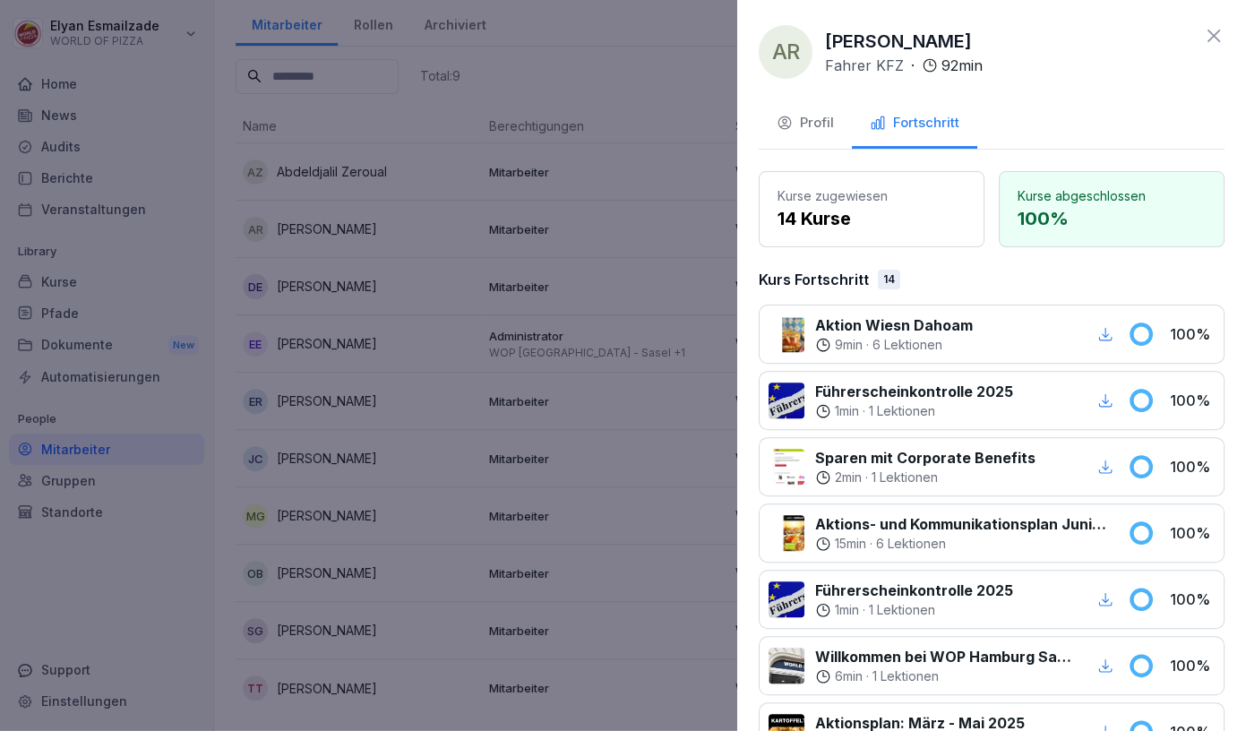
click at [421, 390] on div at bounding box center [623, 365] width 1246 height 731
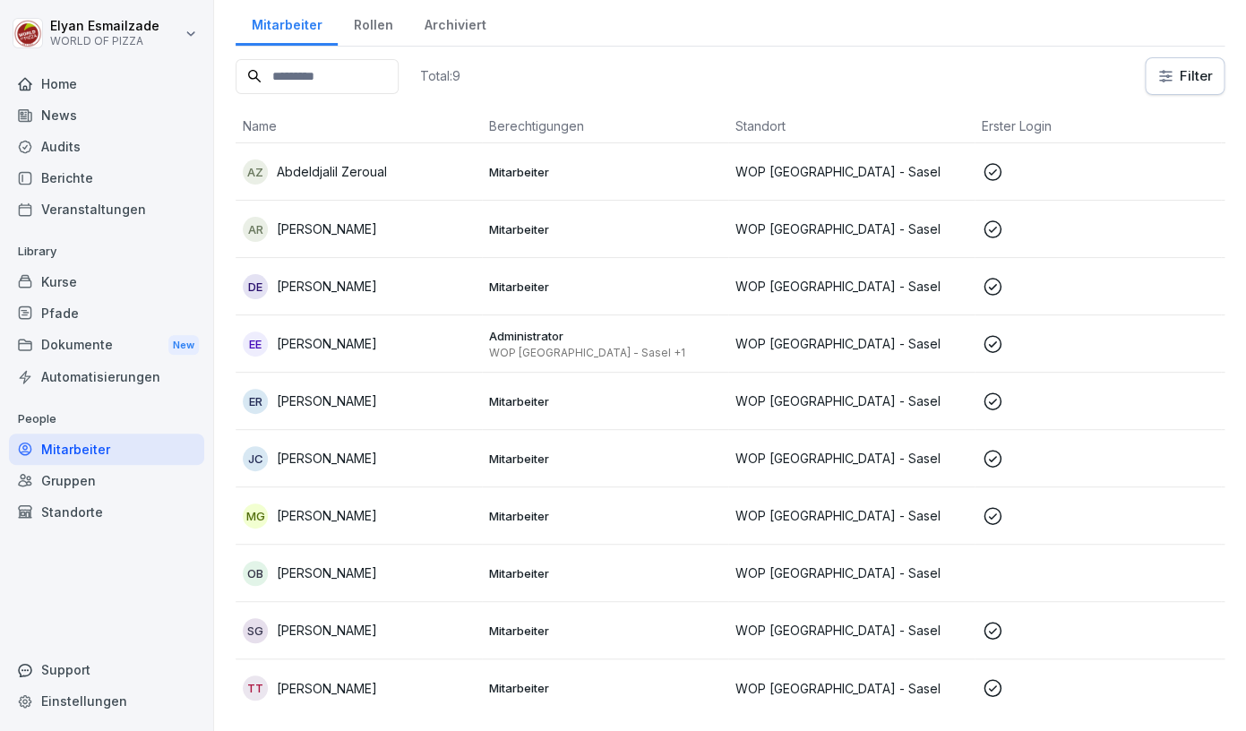
click at [145, 88] on div "Home" at bounding box center [106, 83] width 195 height 31
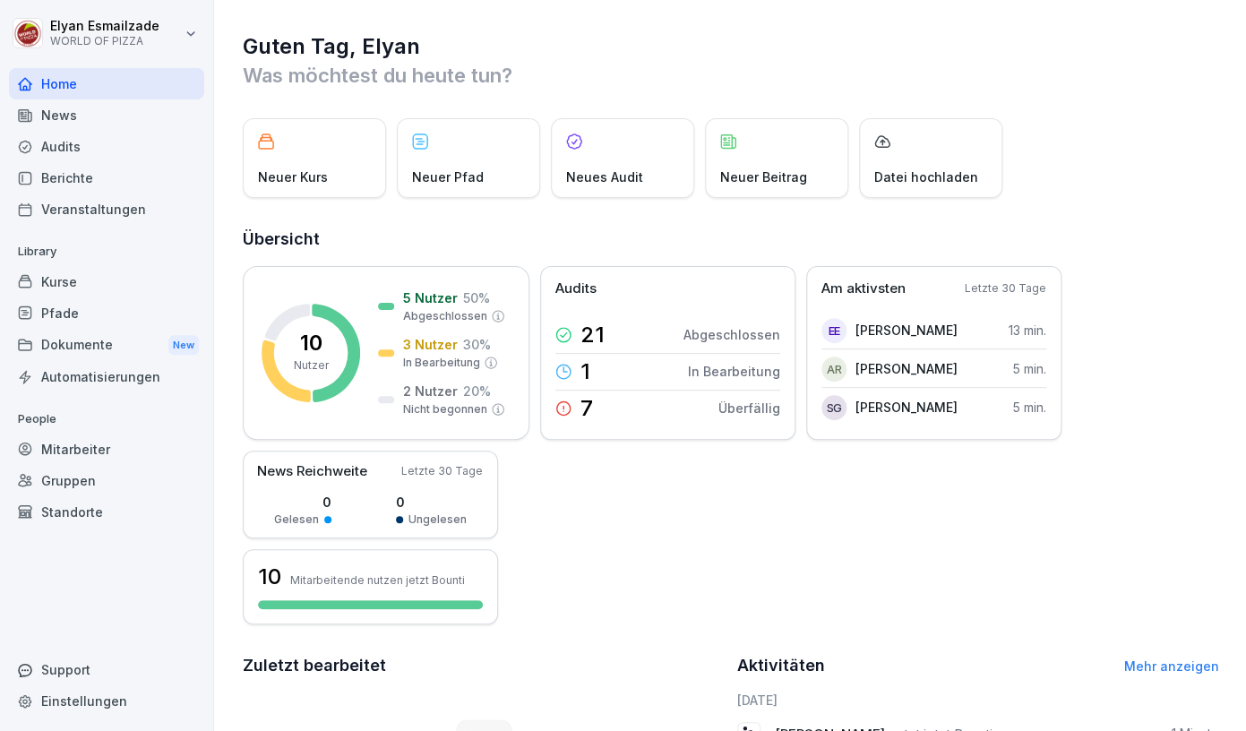
click at [76, 447] on div "Mitarbeiter" at bounding box center [106, 449] width 195 height 31
